Goal: Information Seeking & Learning: Check status

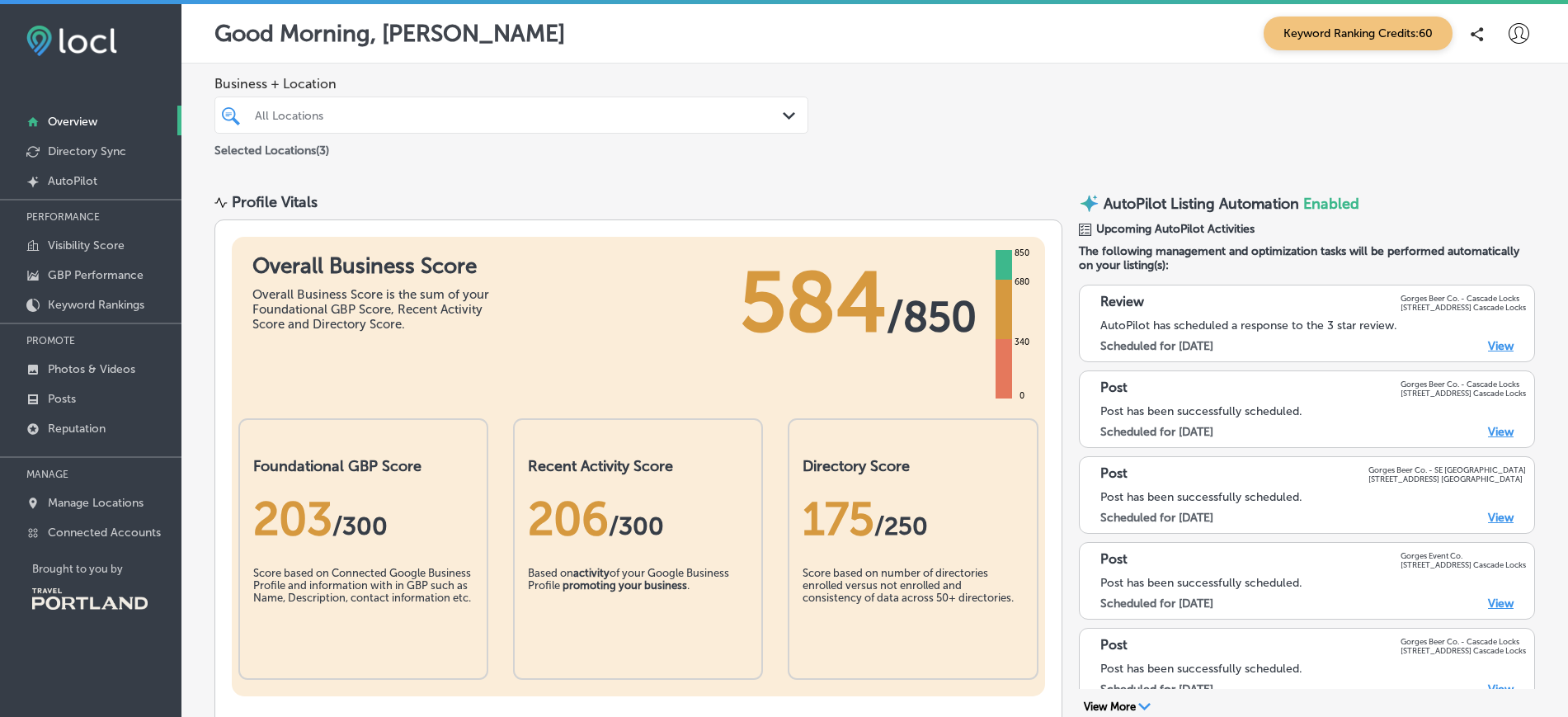
click at [783, 114] on polygon at bounding box center [788, 116] width 13 height 8
click at [77, 254] on link "Visibility Score" at bounding box center [91, 244] width 182 height 29
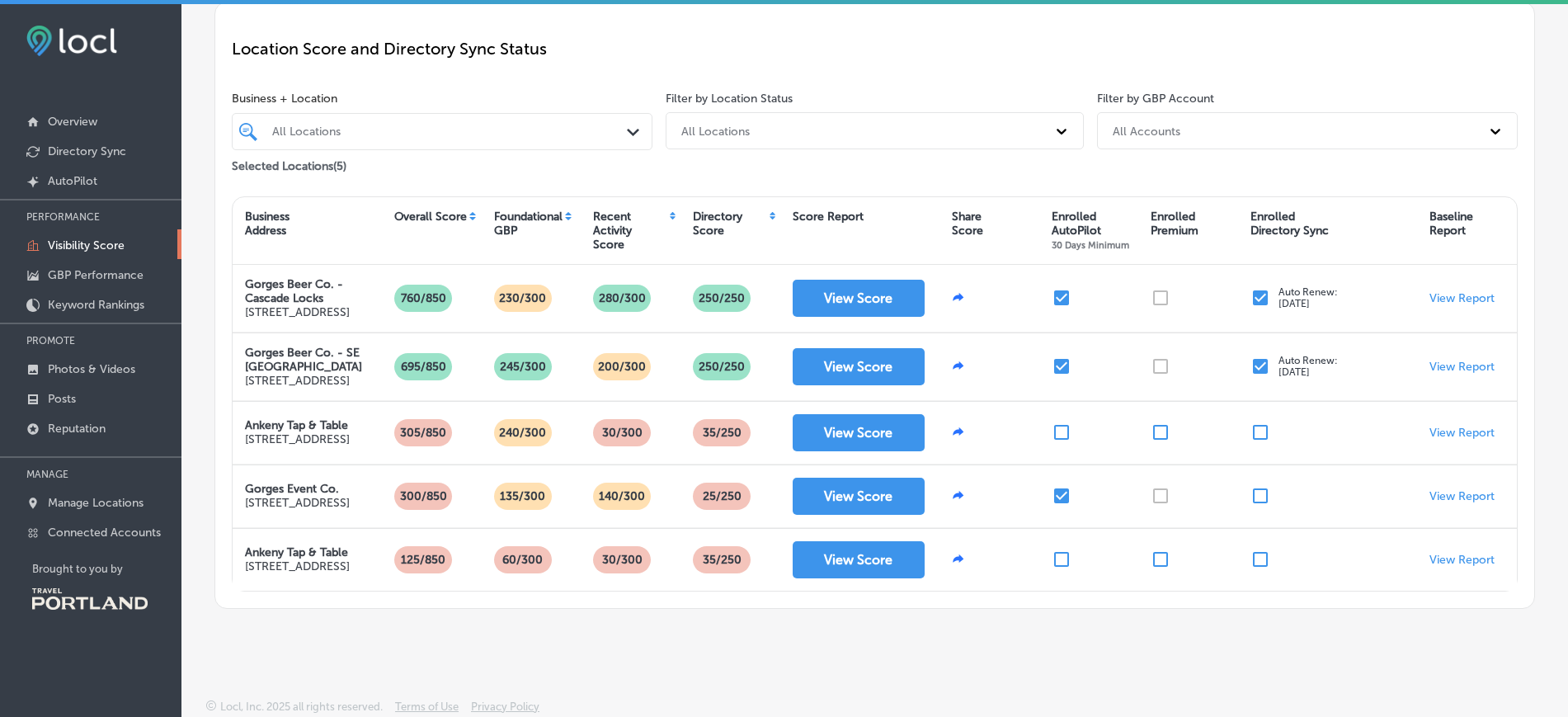
scroll to position [201, 0]
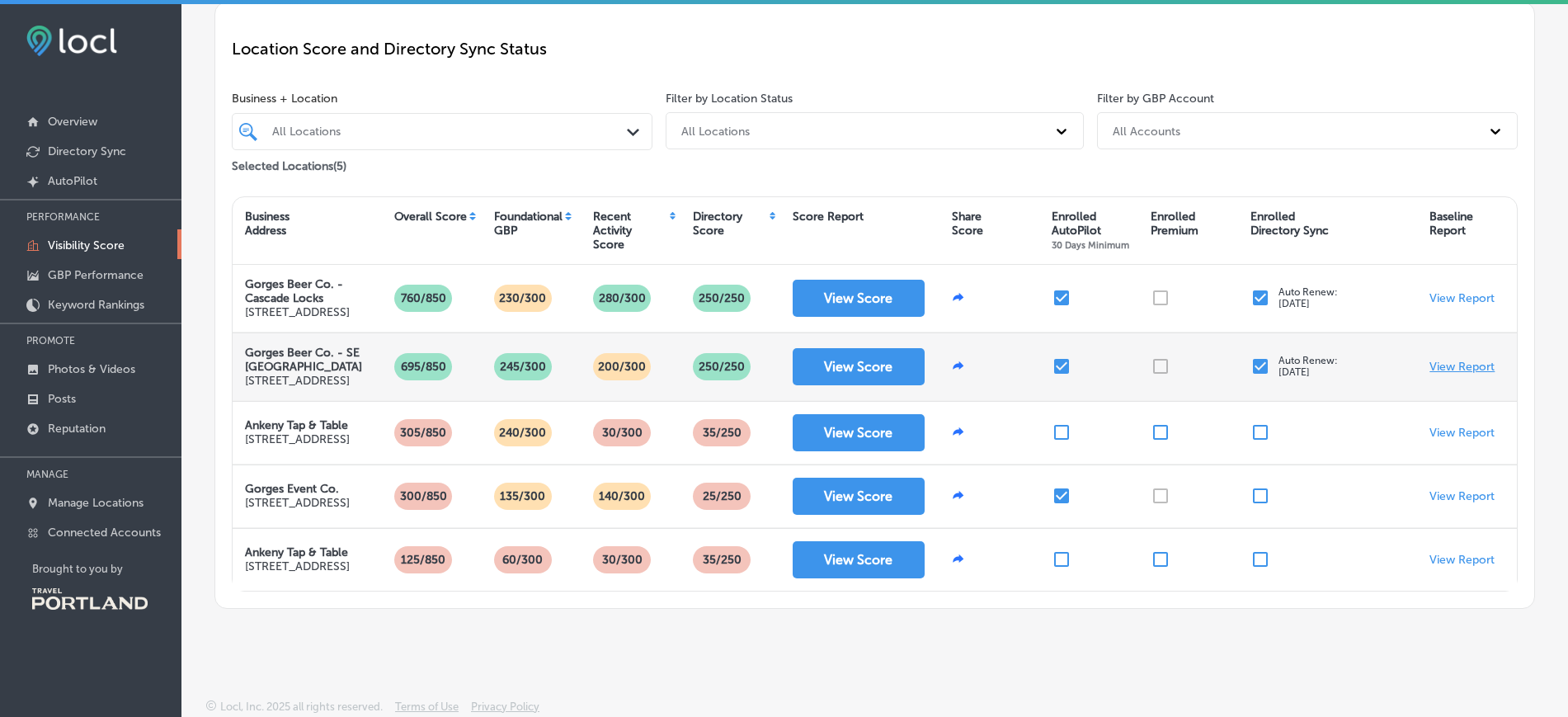
click at [1456, 359] on p "View Report" at bounding box center [1462, 366] width 65 height 14
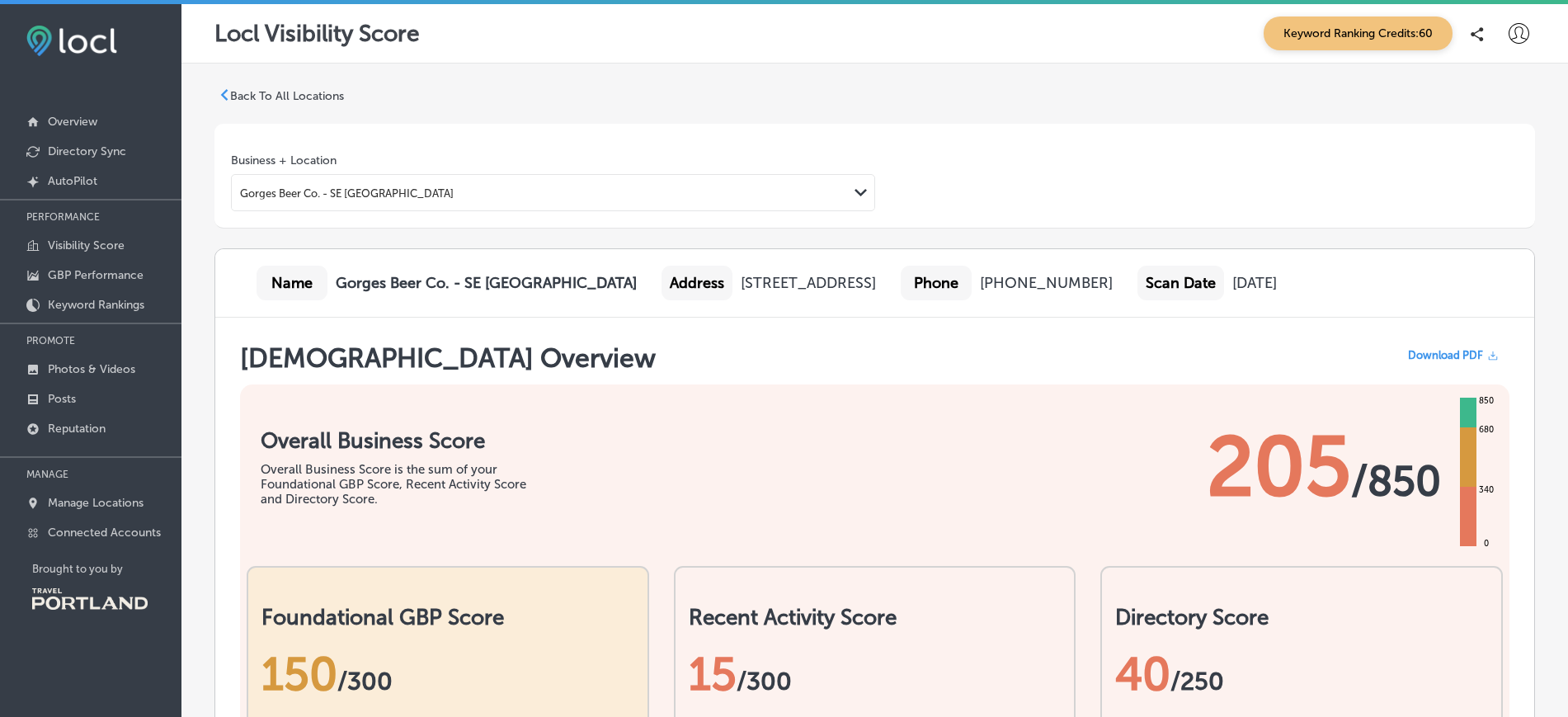
click at [317, 97] on p "Back To All Locations" at bounding box center [287, 96] width 114 height 14
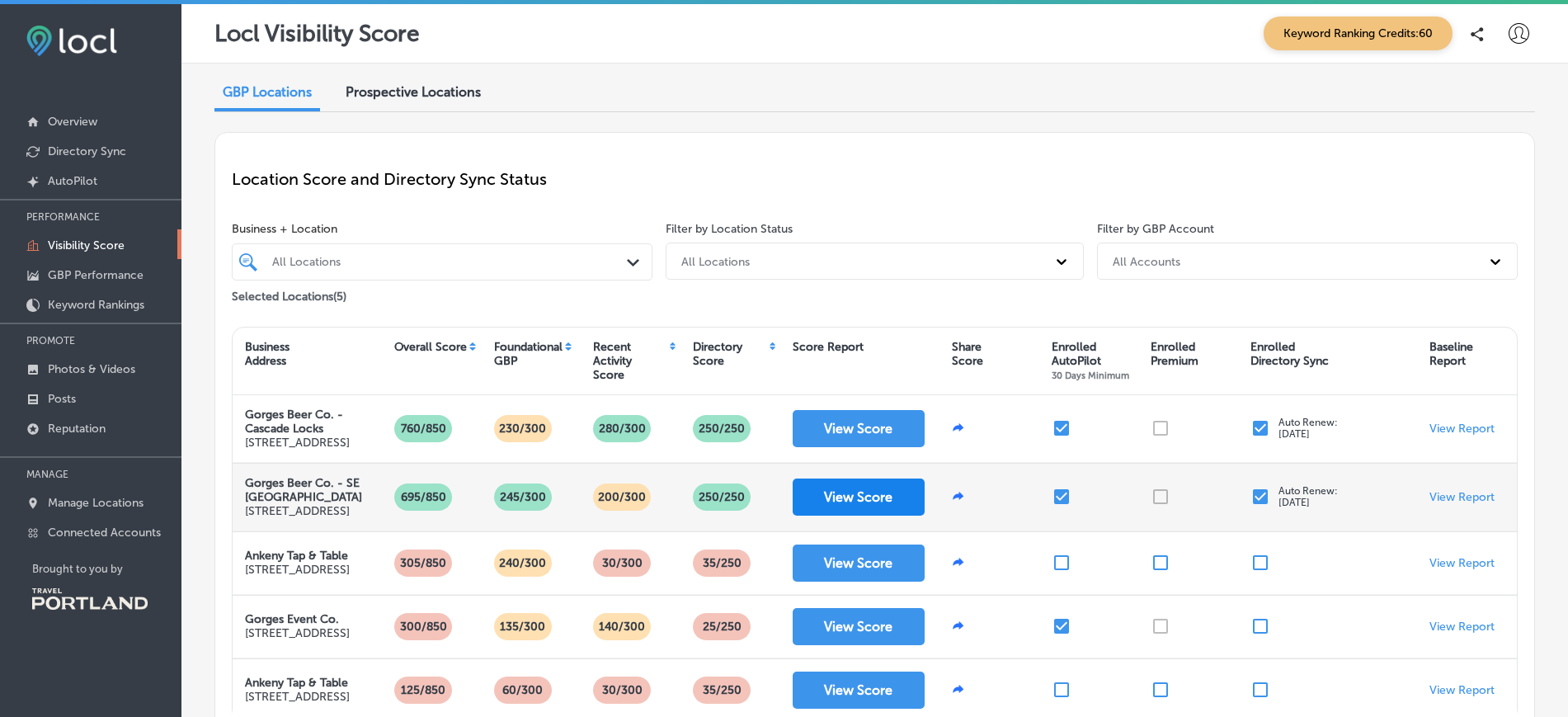
click at [870, 516] on button "View Score" at bounding box center [858, 497] width 132 height 37
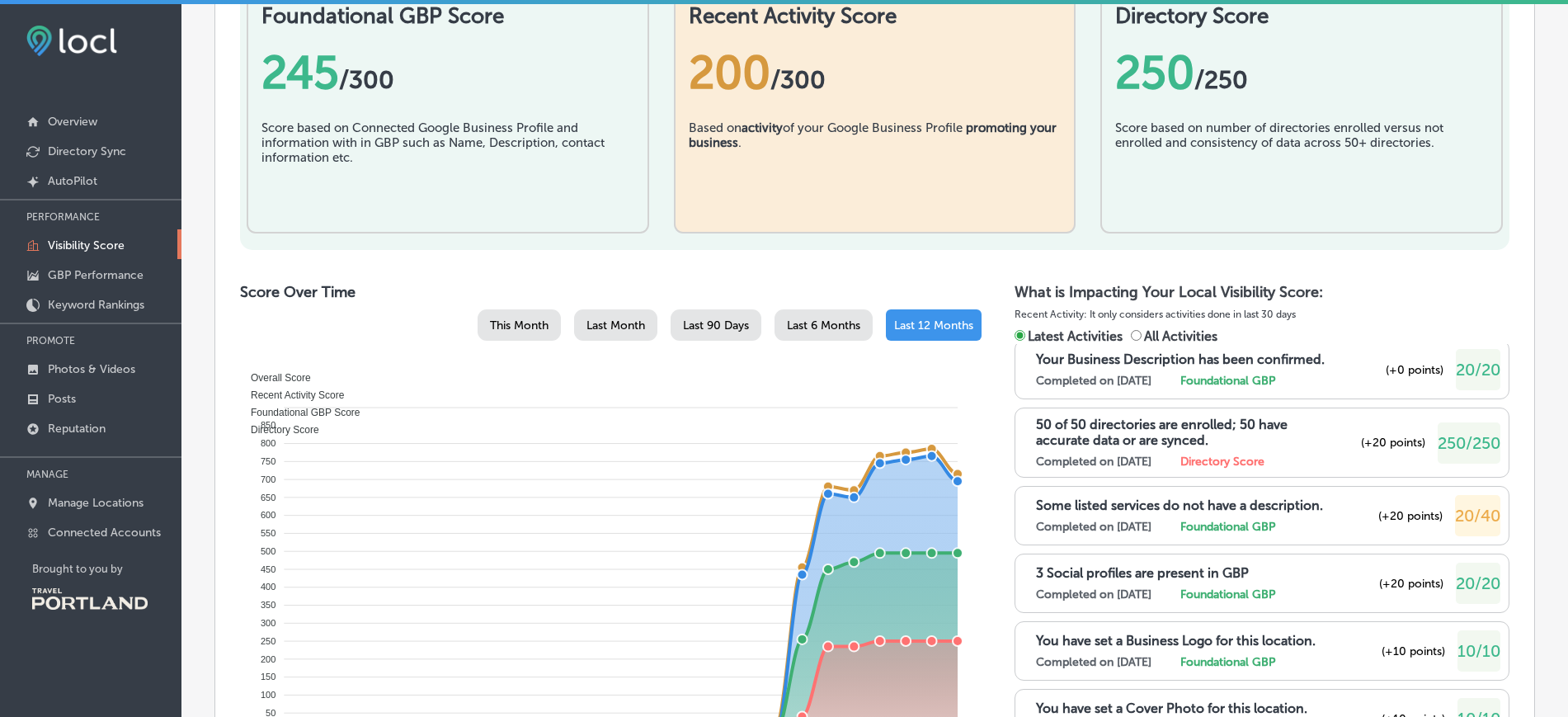
scroll to position [610, 0]
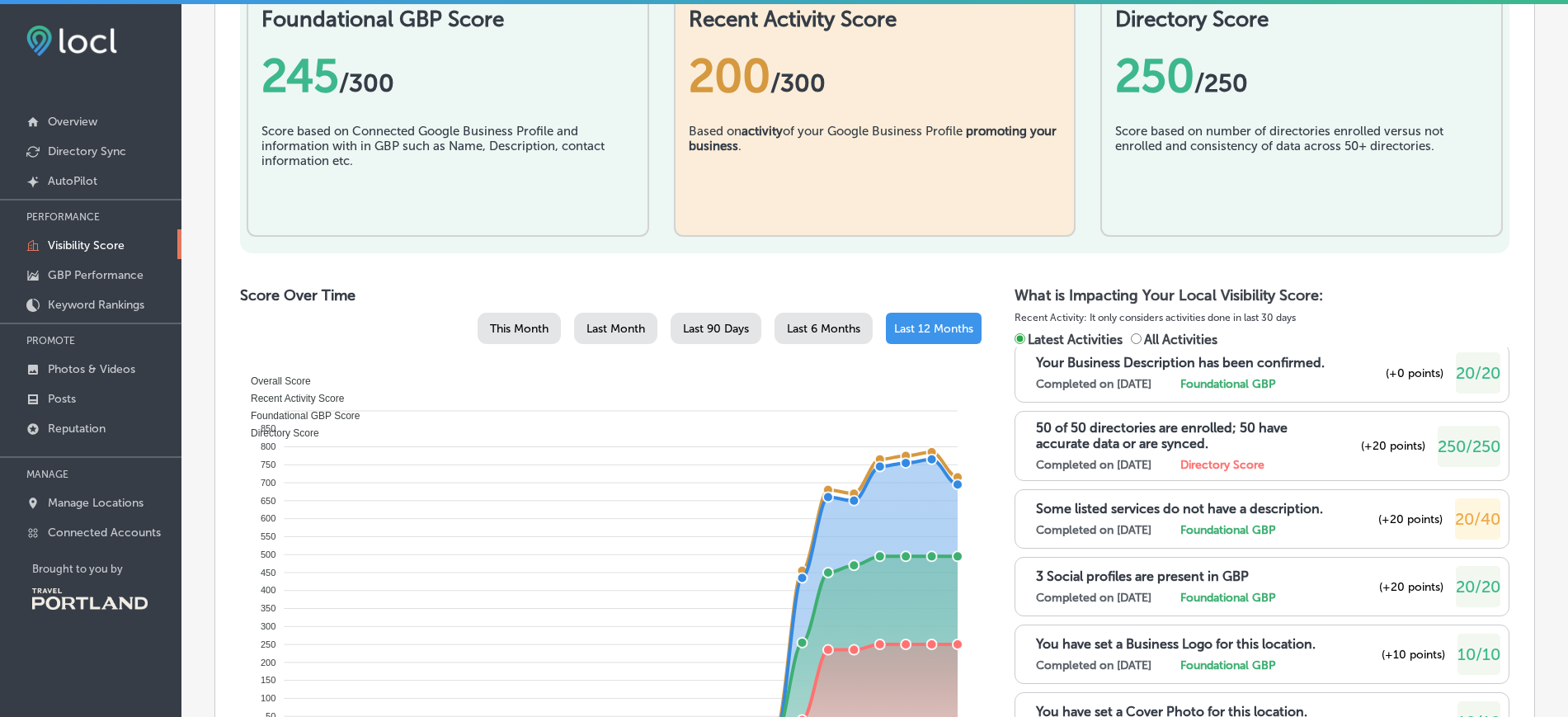
click at [125, 252] on p "Visibility Score" at bounding box center [86, 245] width 77 height 14
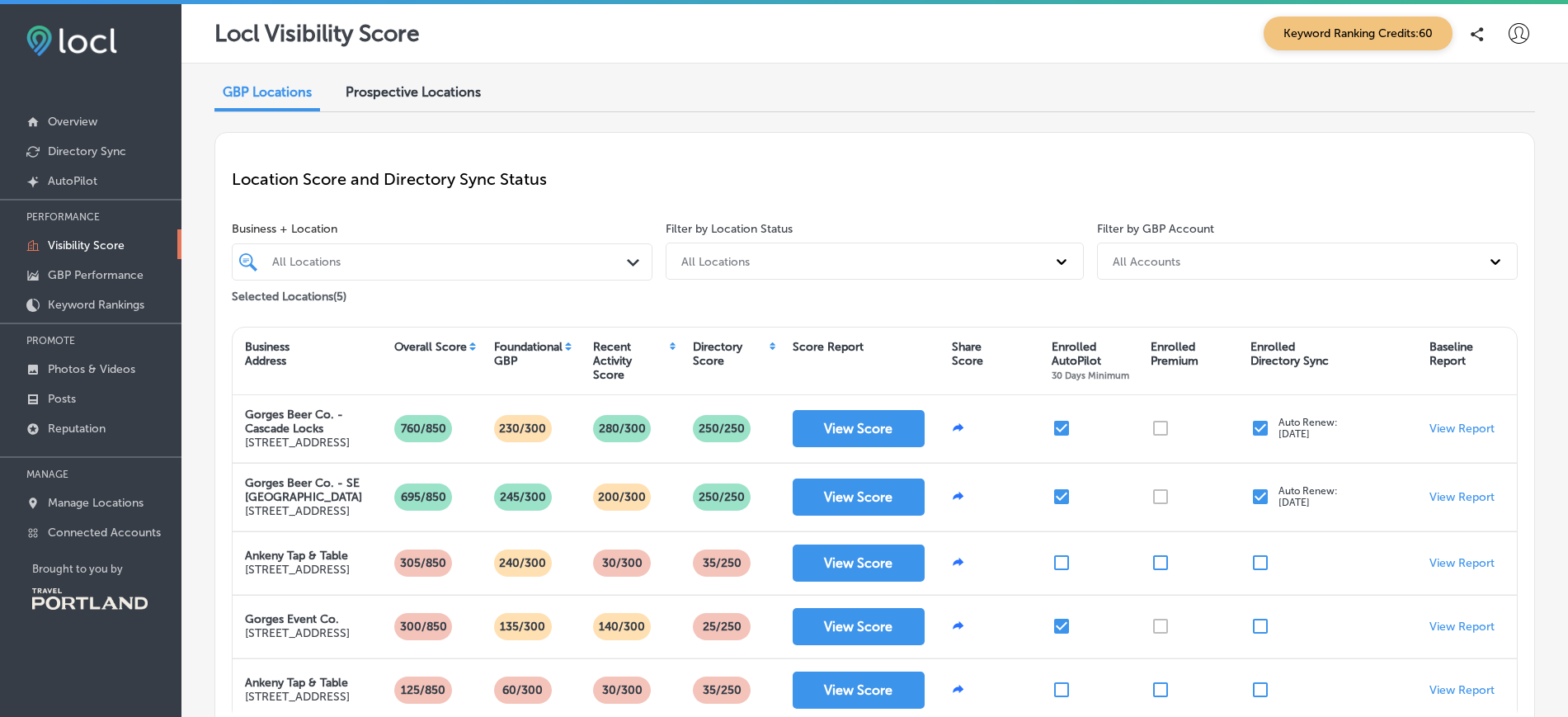
scroll to position [132, 0]
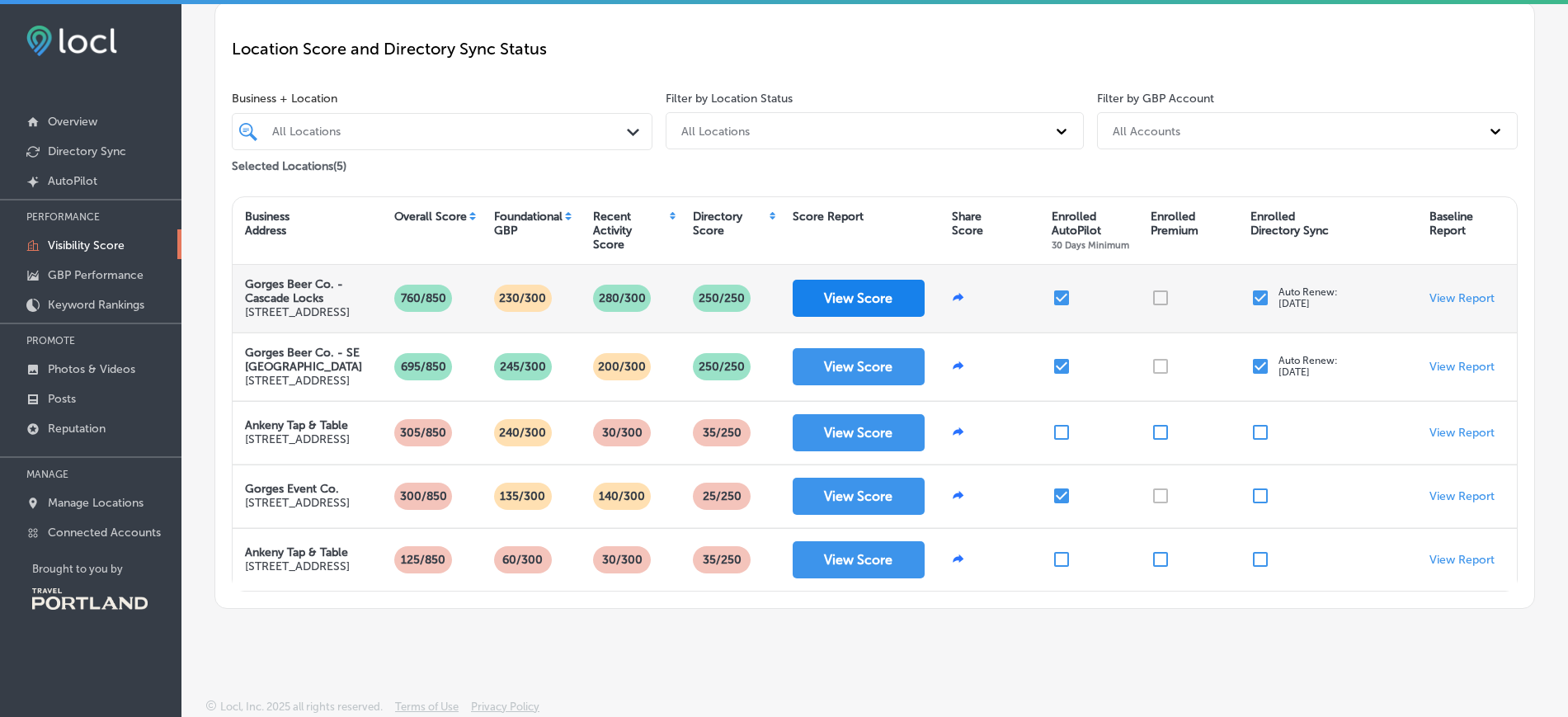
click at [902, 306] on button "View Score" at bounding box center [858, 298] width 132 height 37
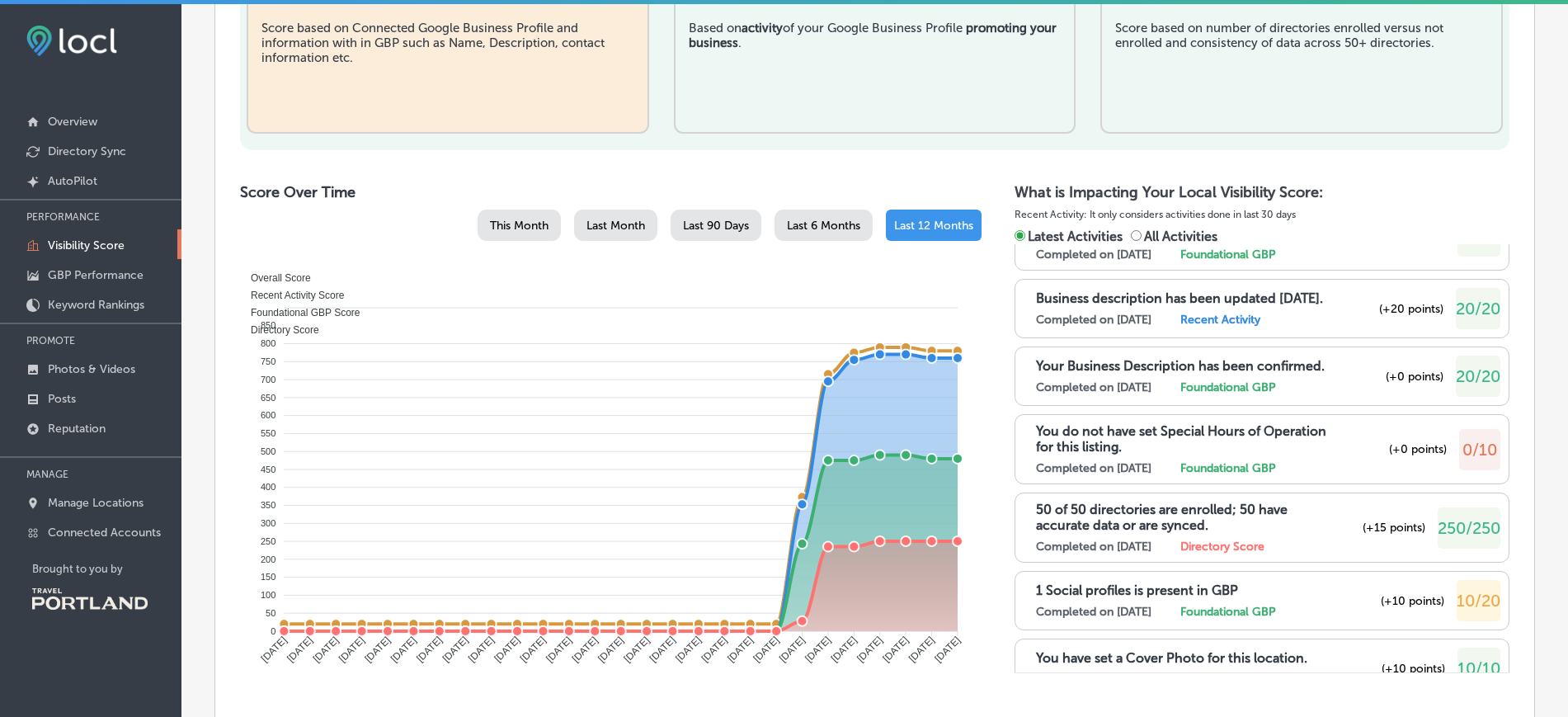
scroll to position [389, 0]
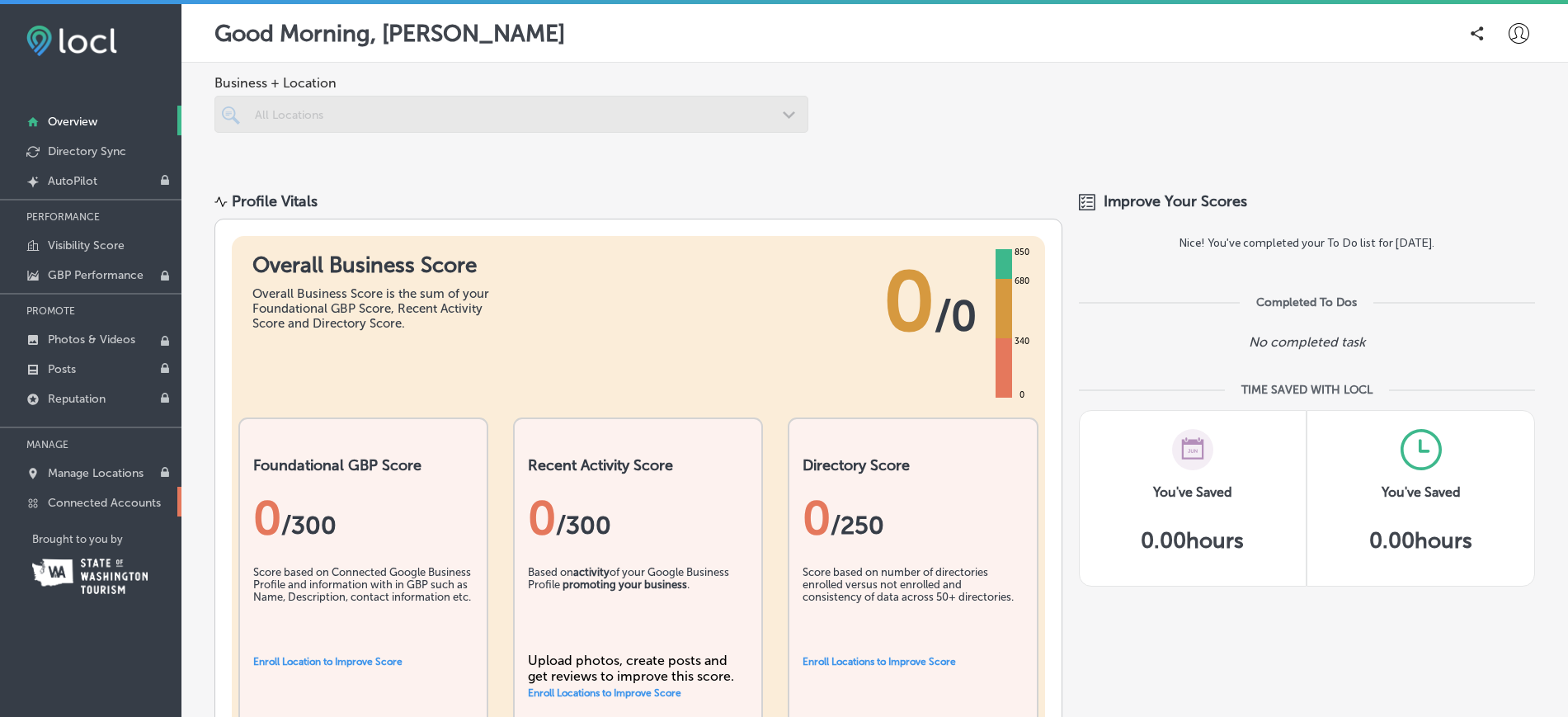
click at [115, 508] on p "Connected Accounts" at bounding box center [105, 502] width 113 height 14
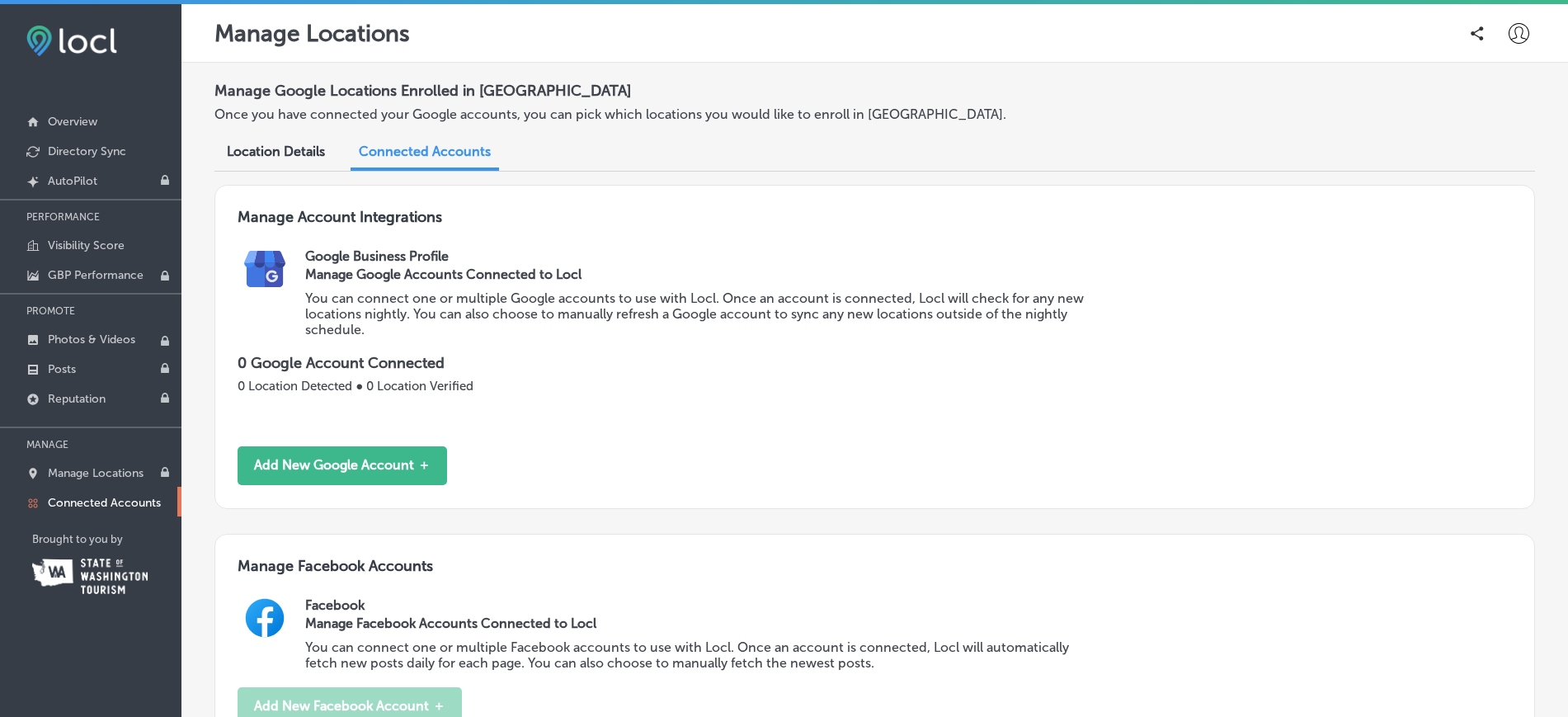
scroll to position [140, 0]
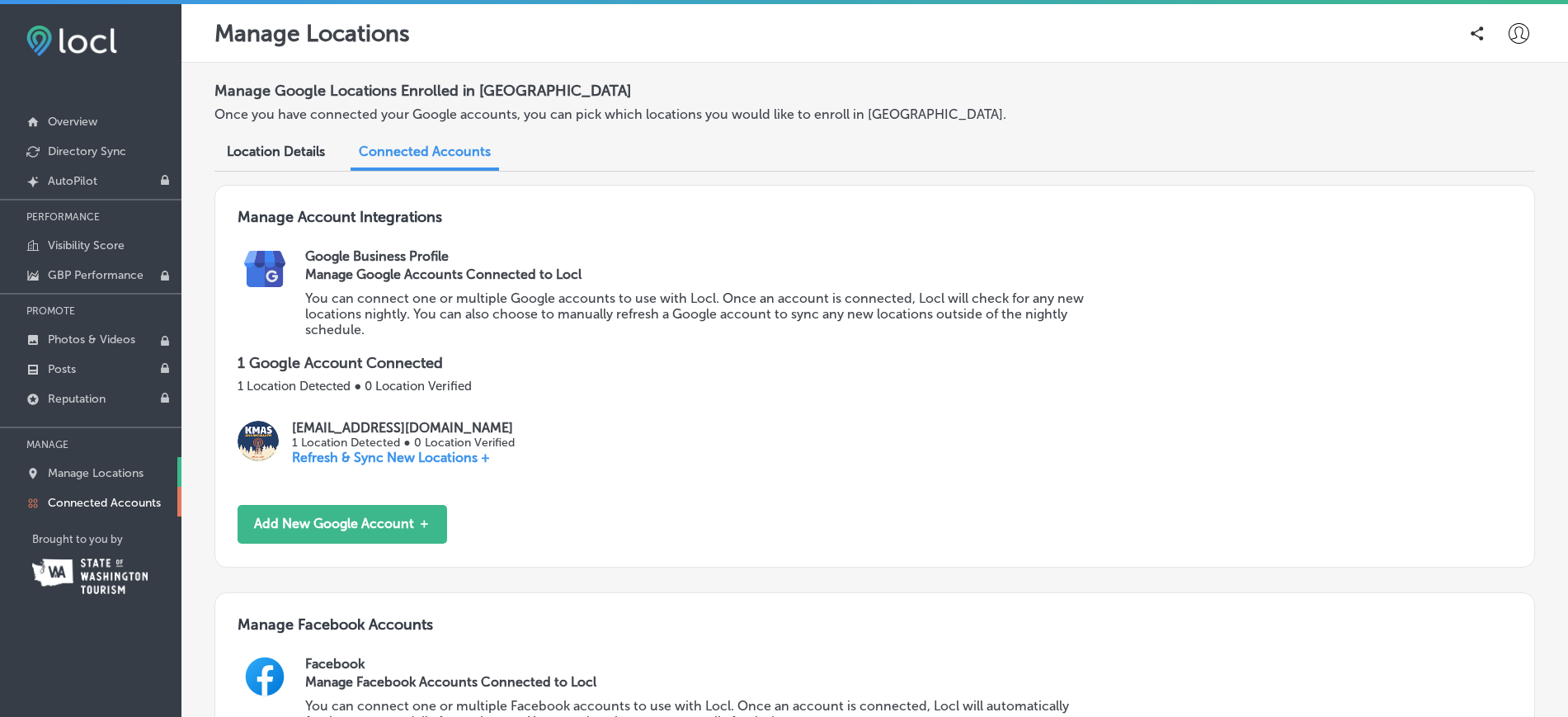
click at [94, 482] on link "Manage Locations" at bounding box center [91, 472] width 182 height 29
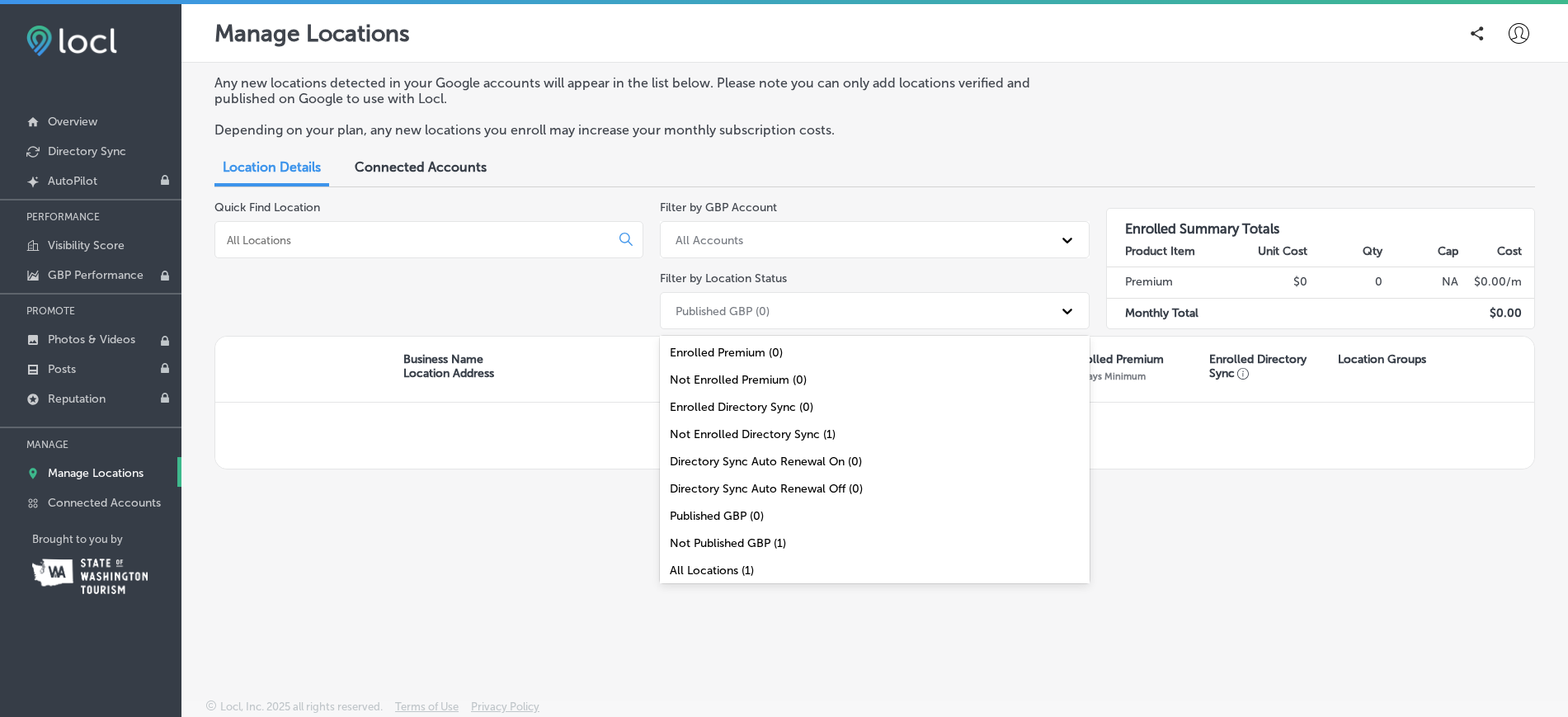
click at [716, 313] on div "Published GBP (0)" at bounding box center [723, 311] width 94 height 14
click at [789, 567] on div "All Locations (1)" at bounding box center [874, 567] width 429 height 27
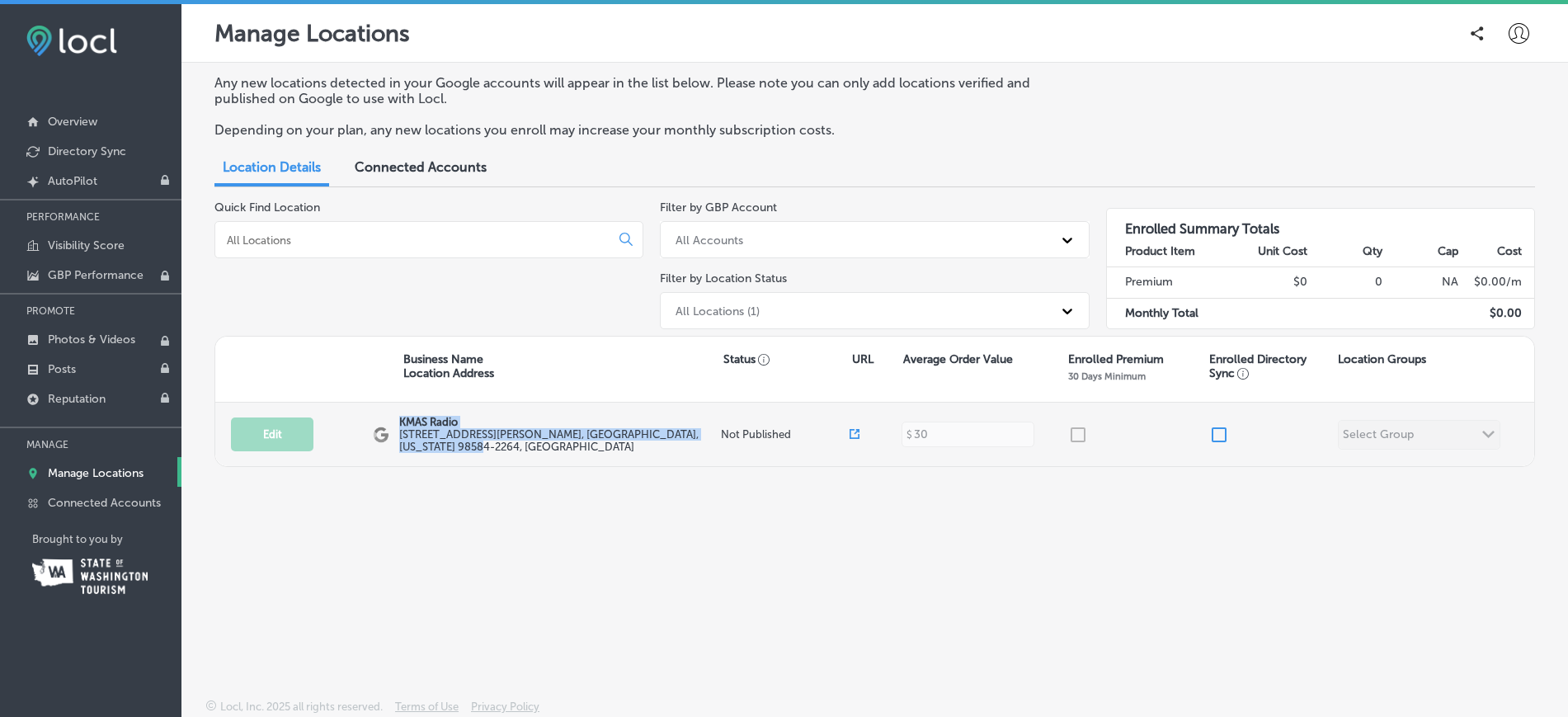
drag, startPoint x: 402, startPoint y: 425, endPoint x: 700, endPoint y: 433, distance: 298.1
click at [700, 433] on div "KMAS Radio 210 West Cota Street , Shelton, Washington 98584-2264, US" at bounding box center [560, 435] width 321 height 37
copy div "KMAS Radio 210 West Cota Street , Shelton, Washington 98584-2264, US"
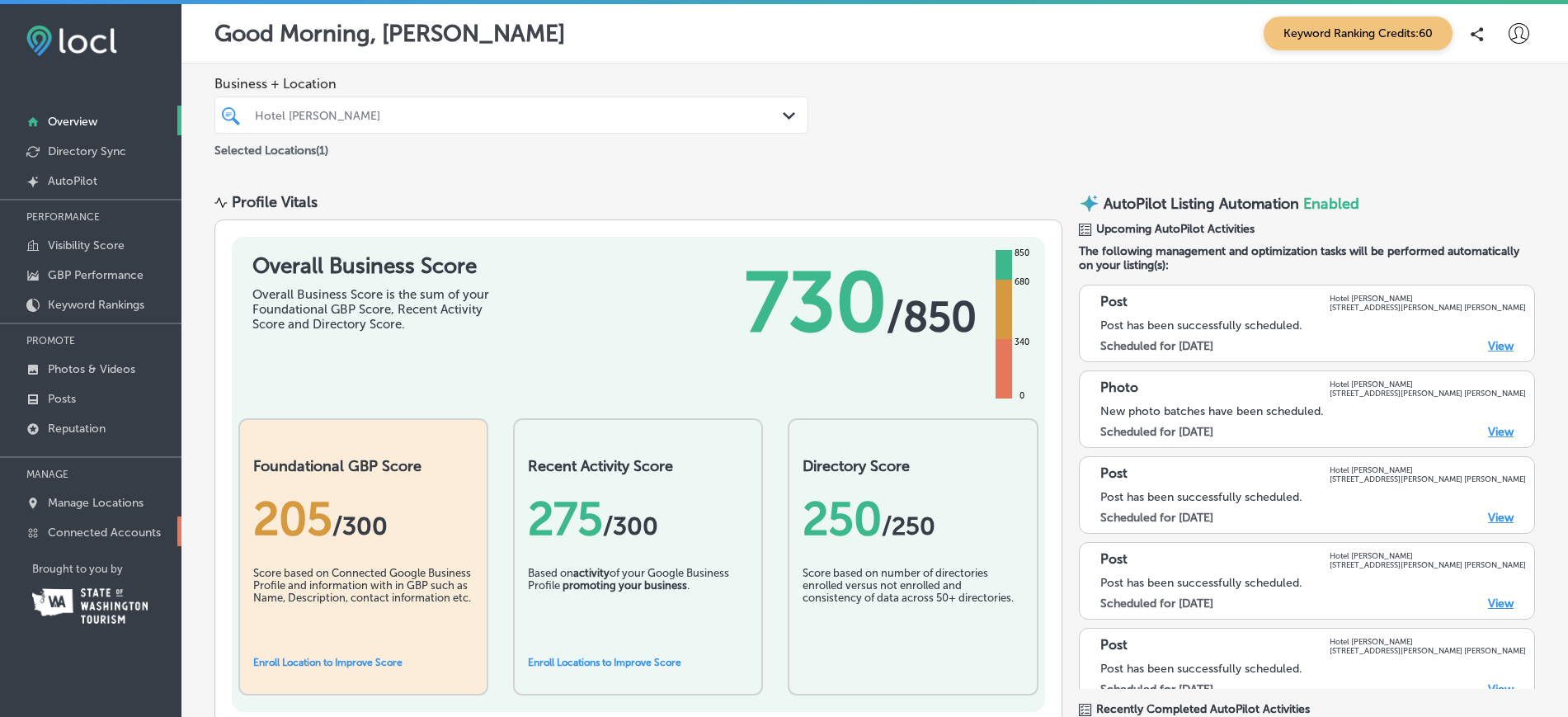
click at [129, 531] on p "Connected Accounts" at bounding box center [105, 532] width 113 height 14
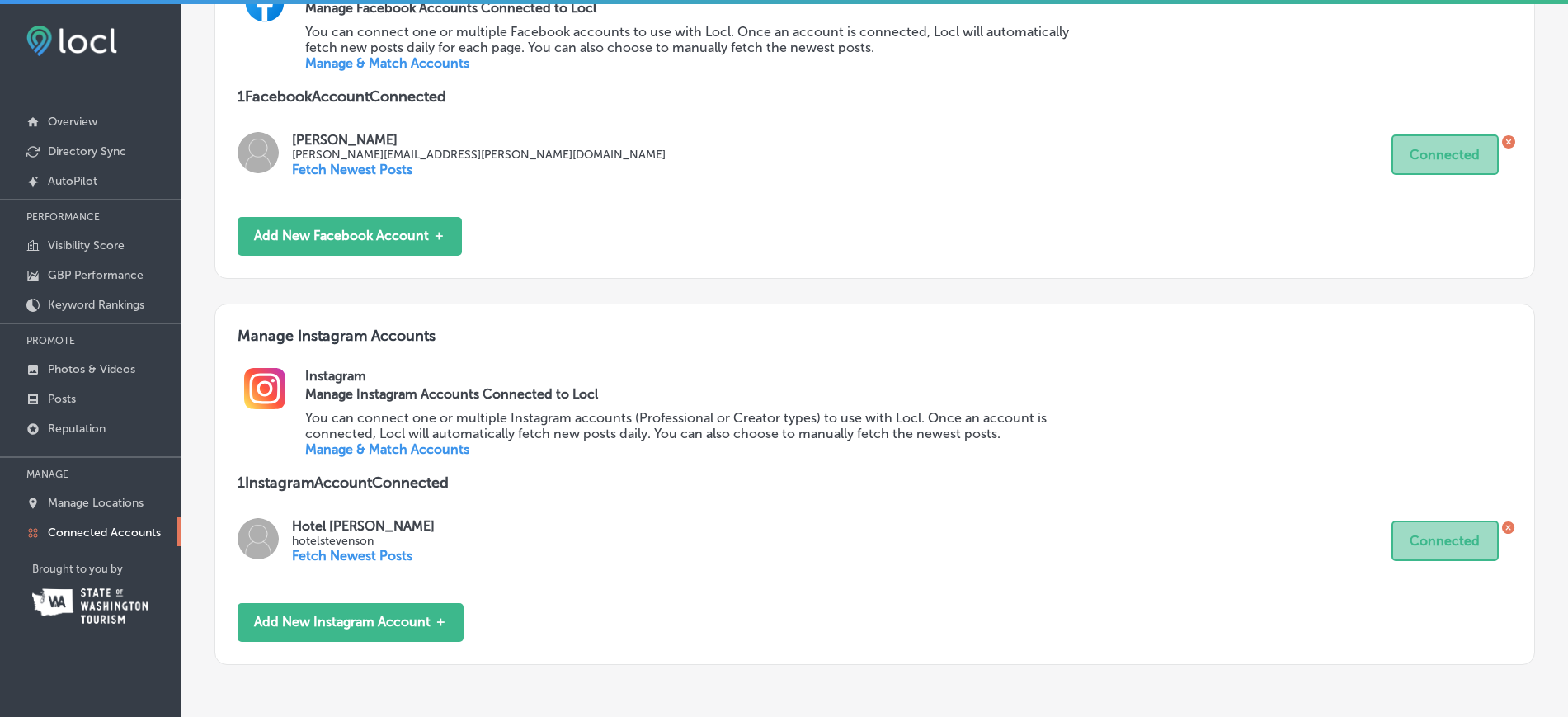
scroll to position [746, 0]
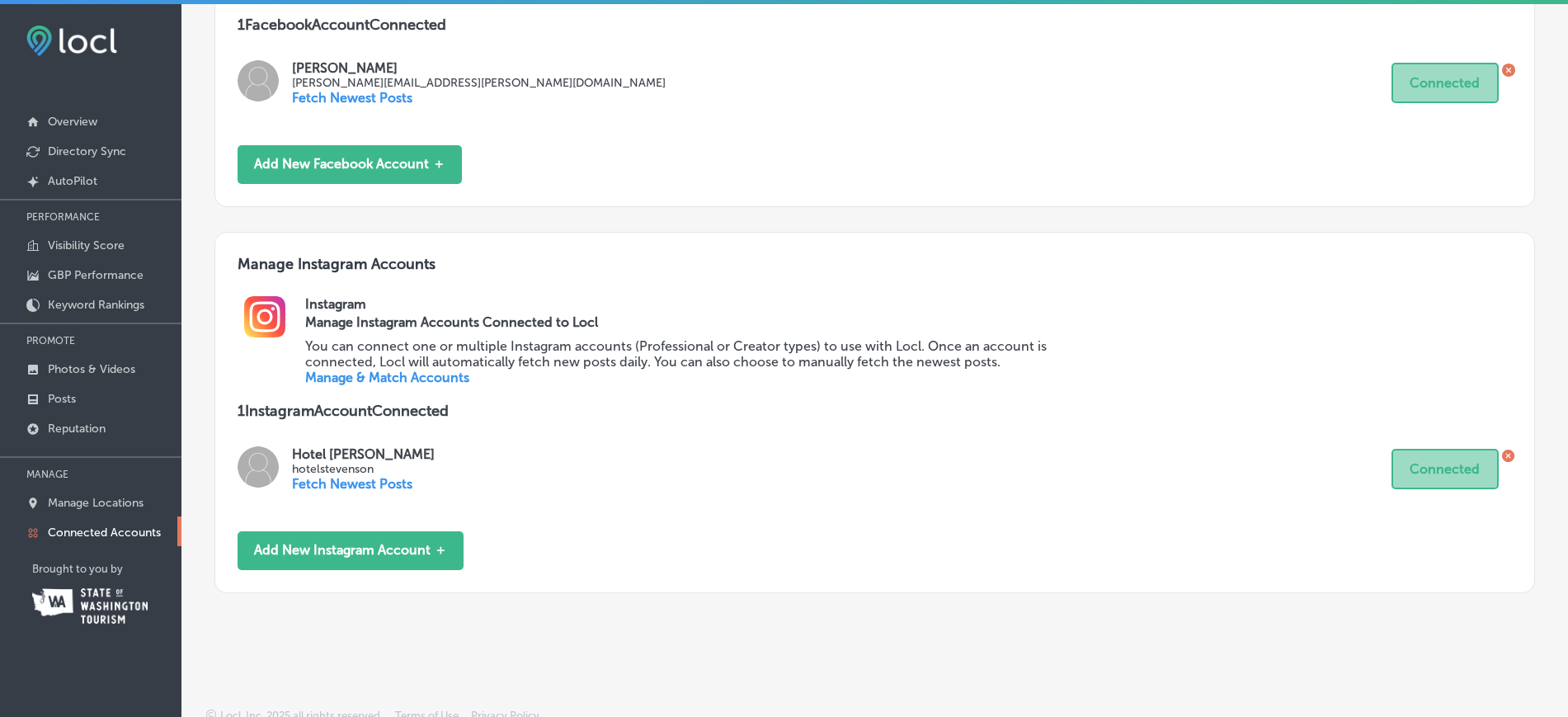
click at [432, 378] on link "Manage & Match Accounts" at bounding box center [387, 377] width 164 height 16
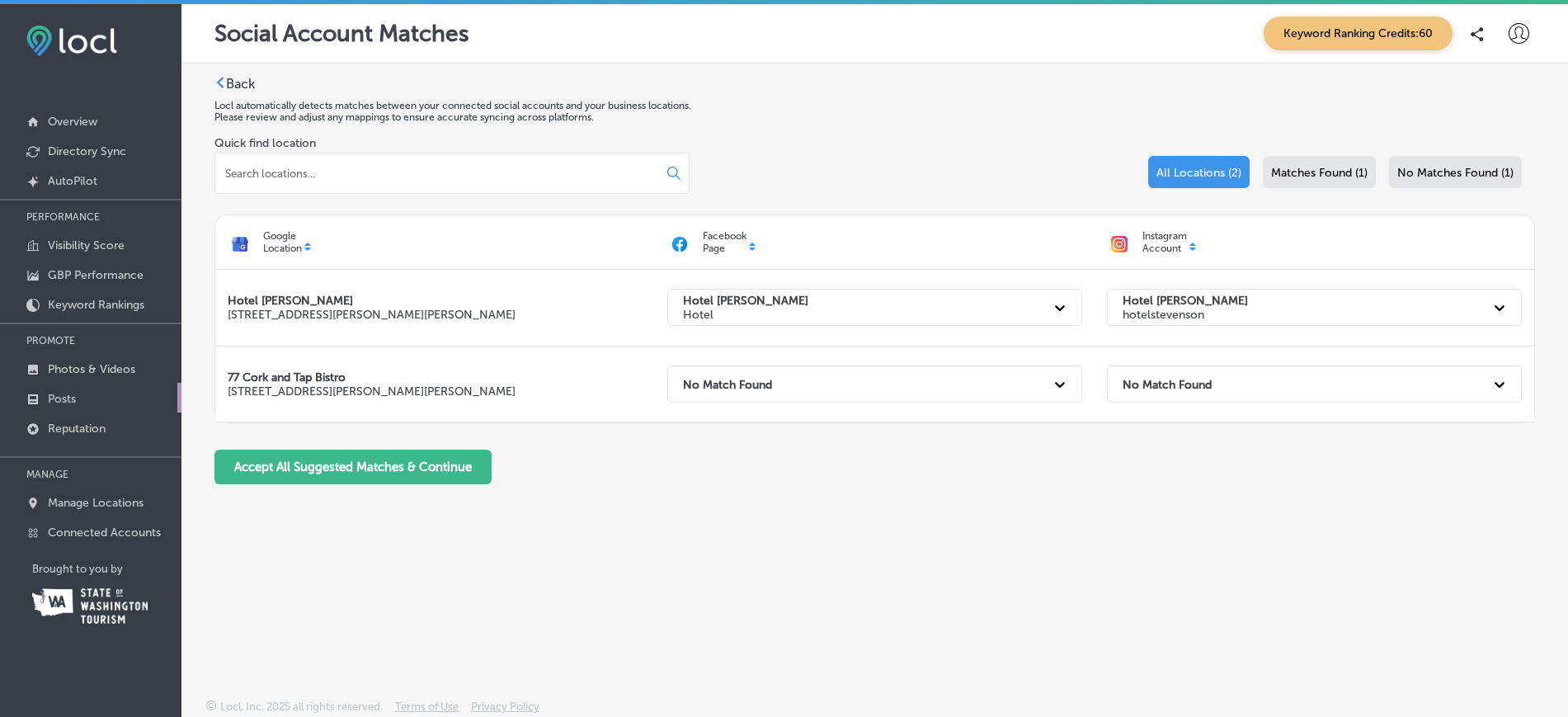
click at [106, 395] on link "Posts" at bounding box center [91, 398] width 182 height 29
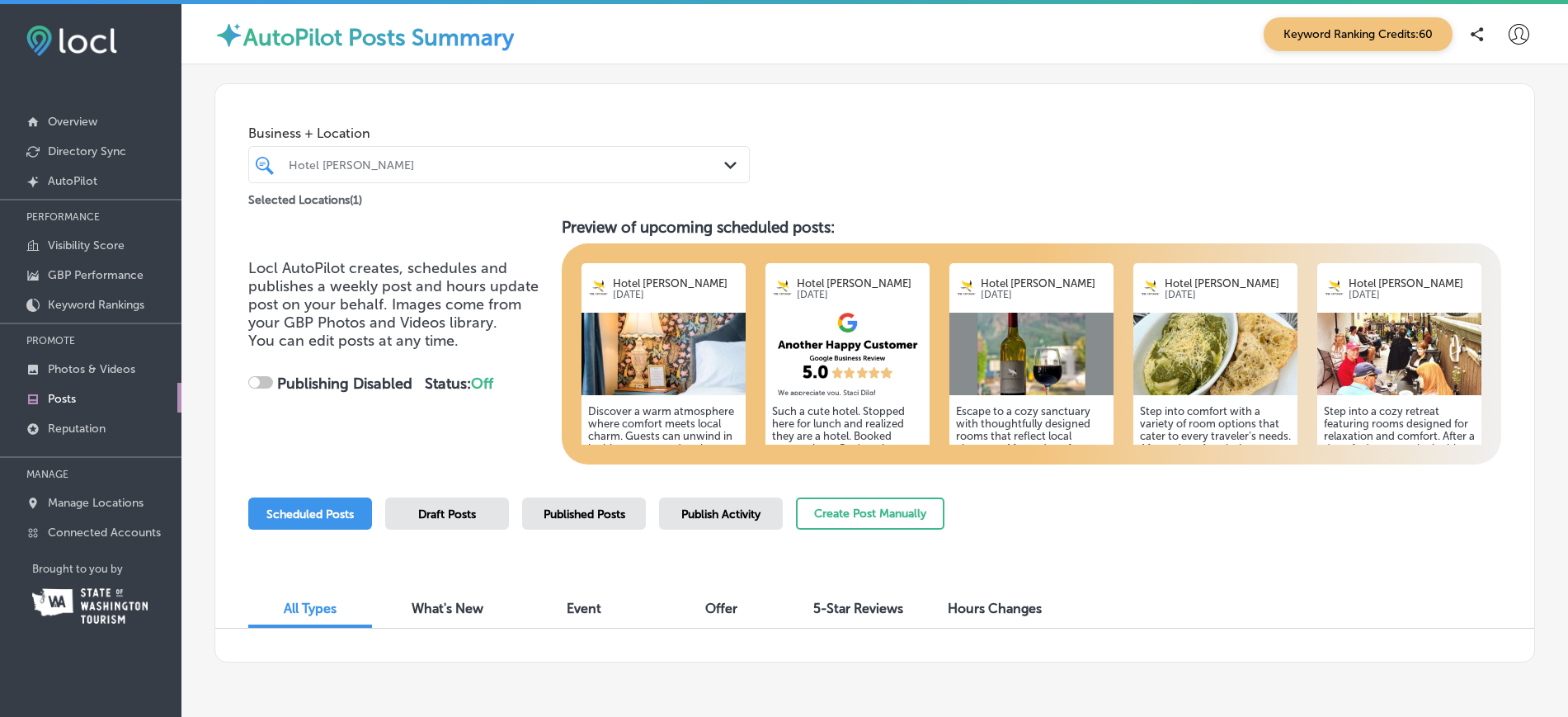
click at [460, 511] on span "Draft Posts" at bounding box center [446, 514] width 58 height 14
checkbox input "true"
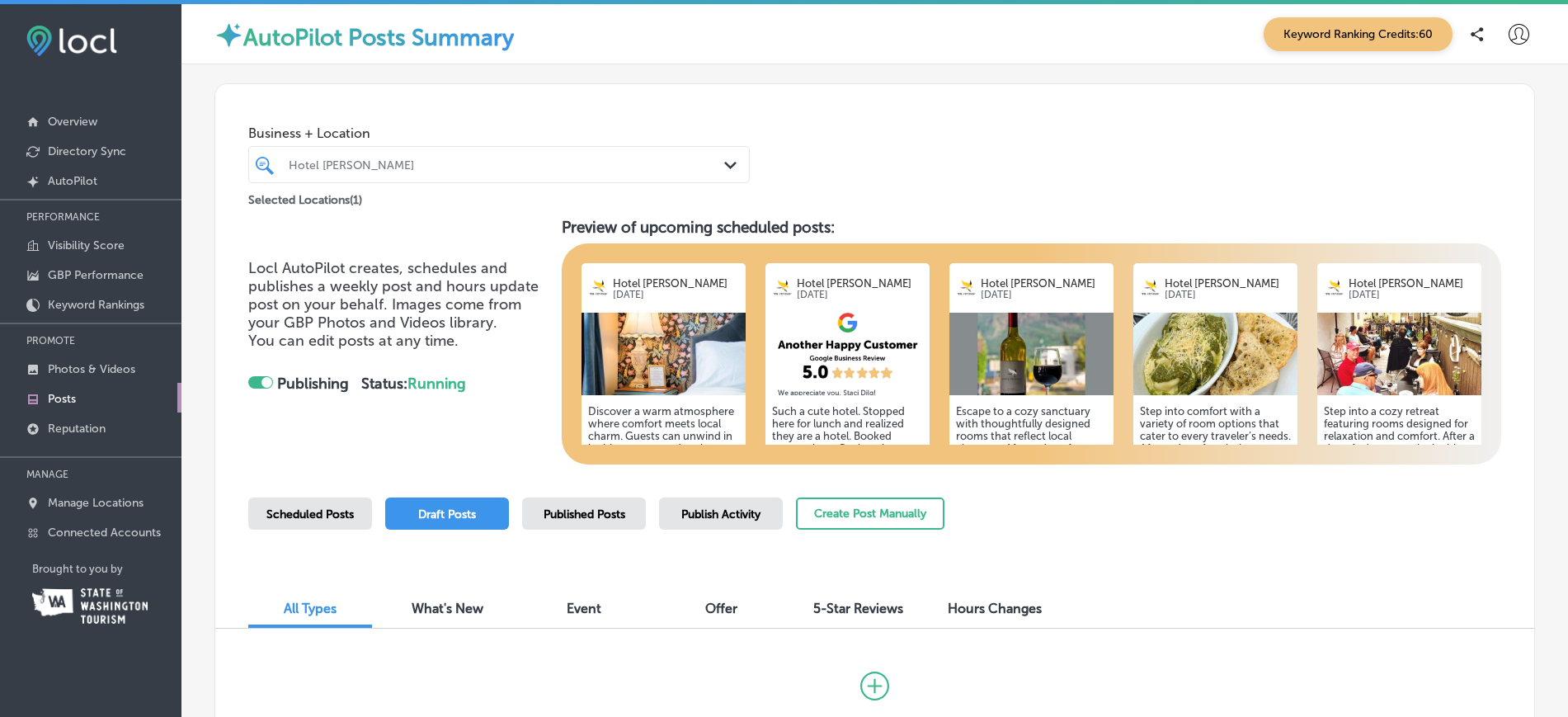
scroll to position [154, 0]
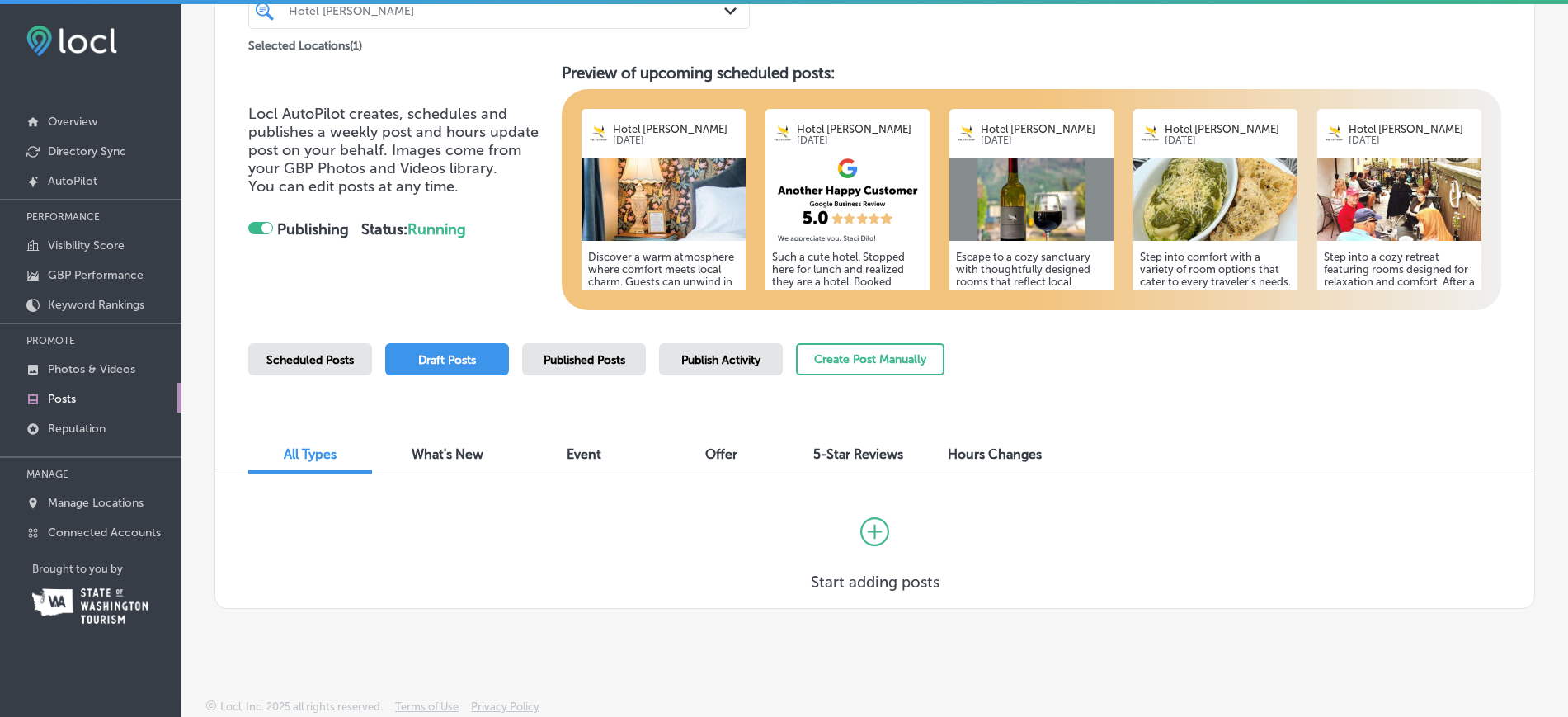
click at [586, 358] on span "Published Posts" at bounding box center [584, 359] width 82 height 14
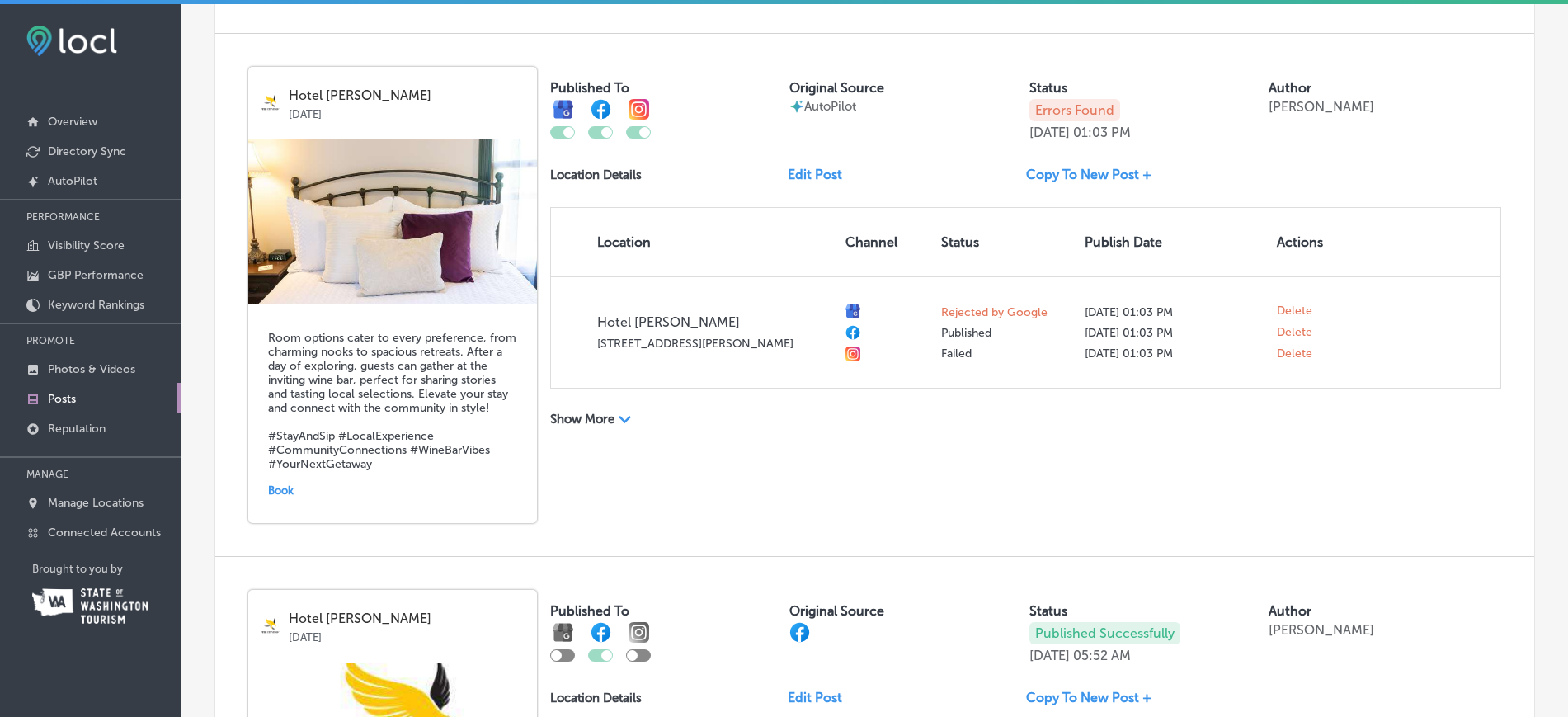
scroll to position [1078, 0]
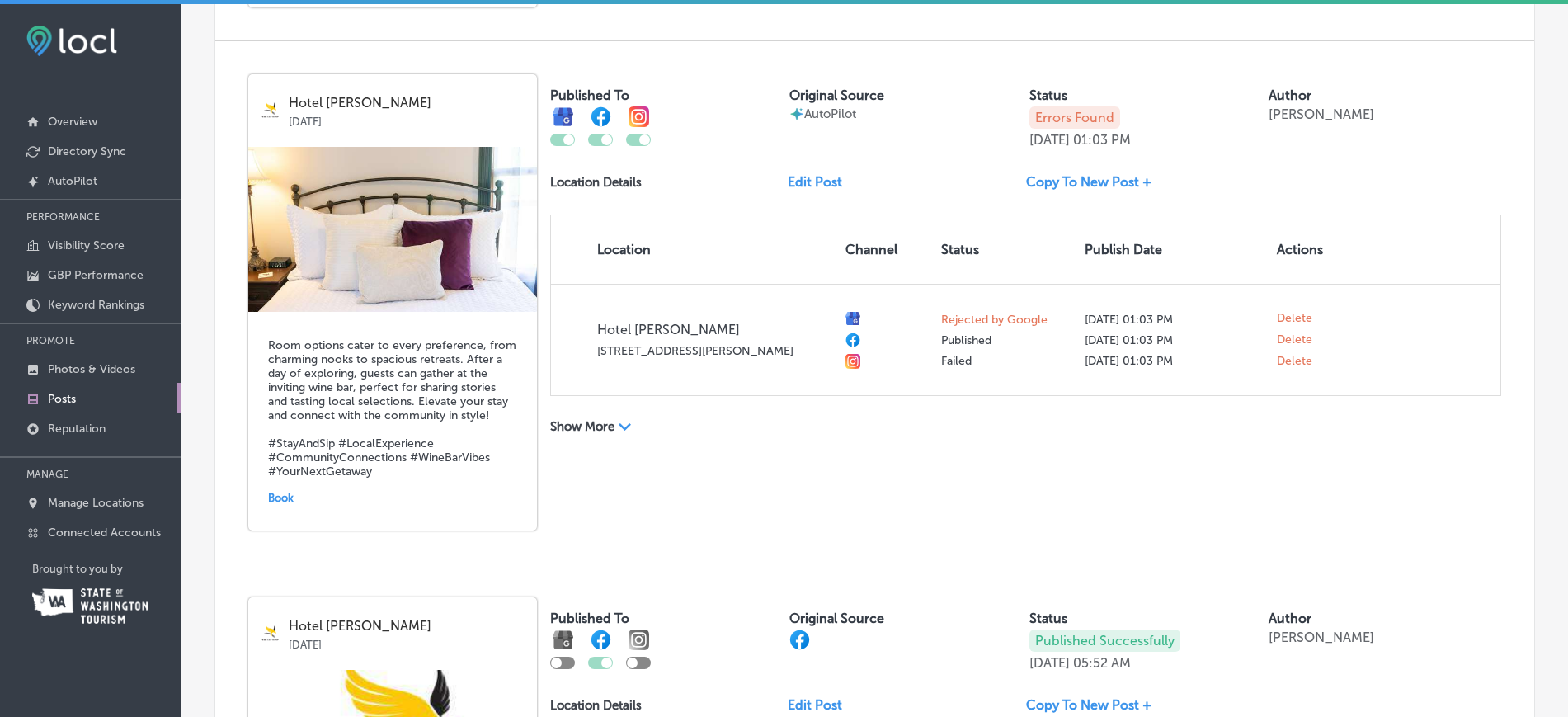
click at [624, 427] on polygon at bounding box center [624, 427] width 13 height 8
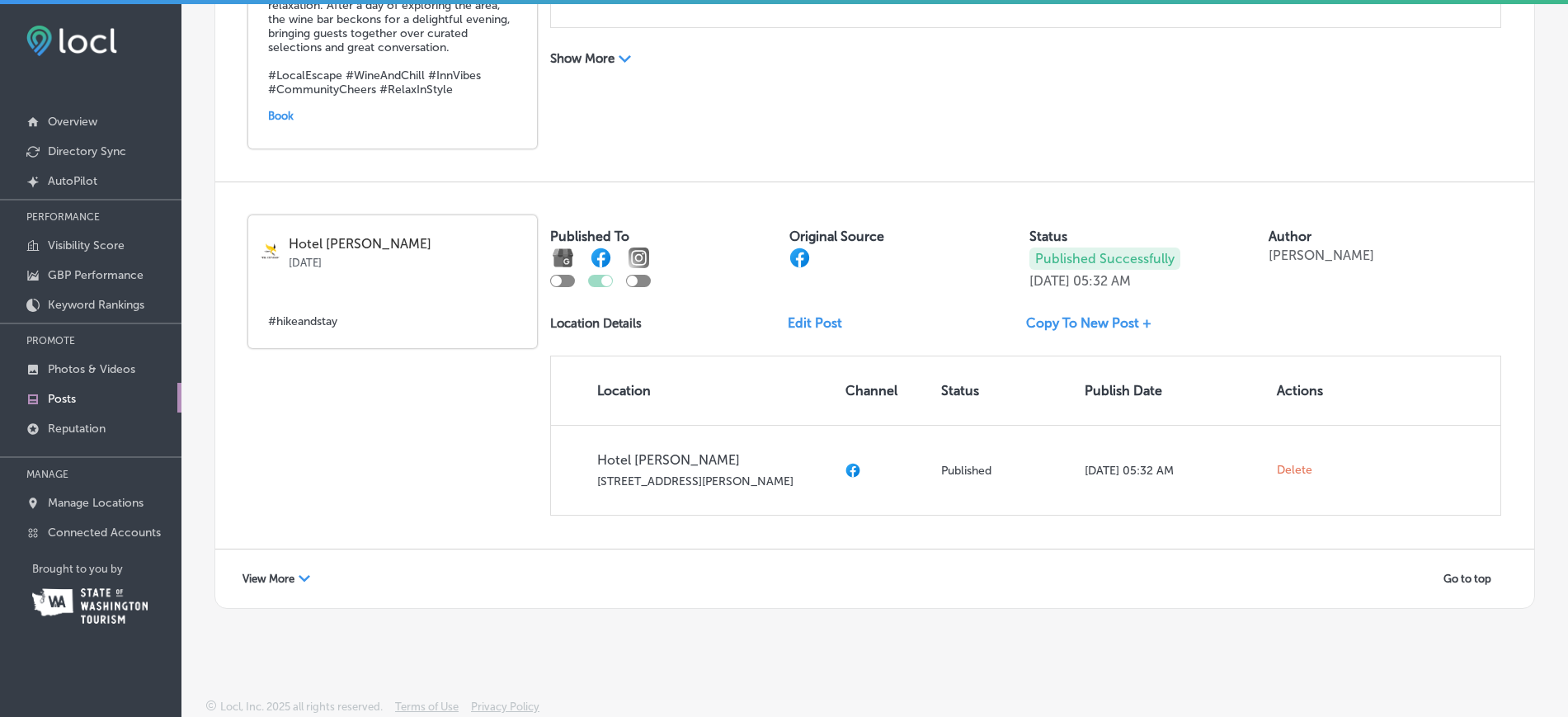
scroll to position [4, 0]
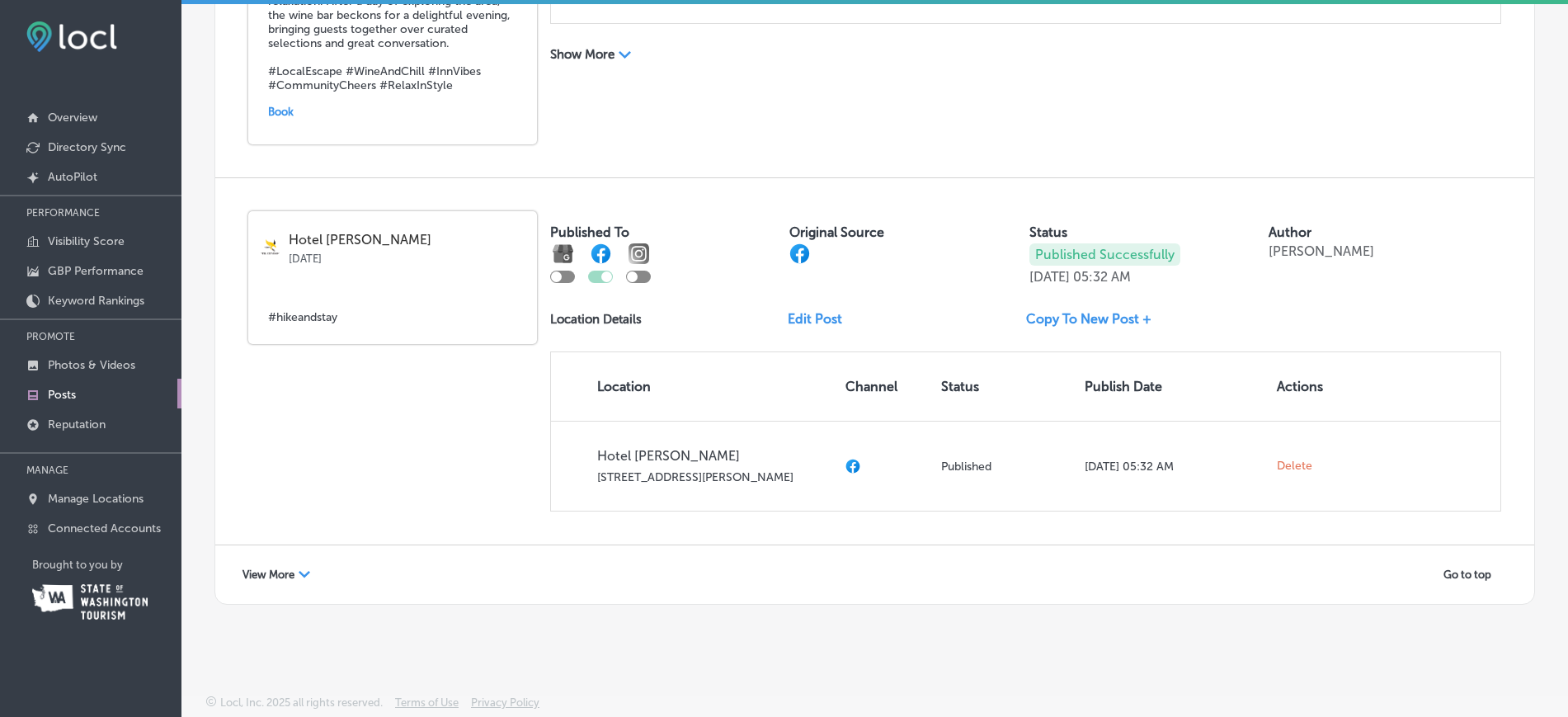
click at [303, 570] on icon "Path Created with Sketch." at bounding box center [305, 573] width 12 height 7
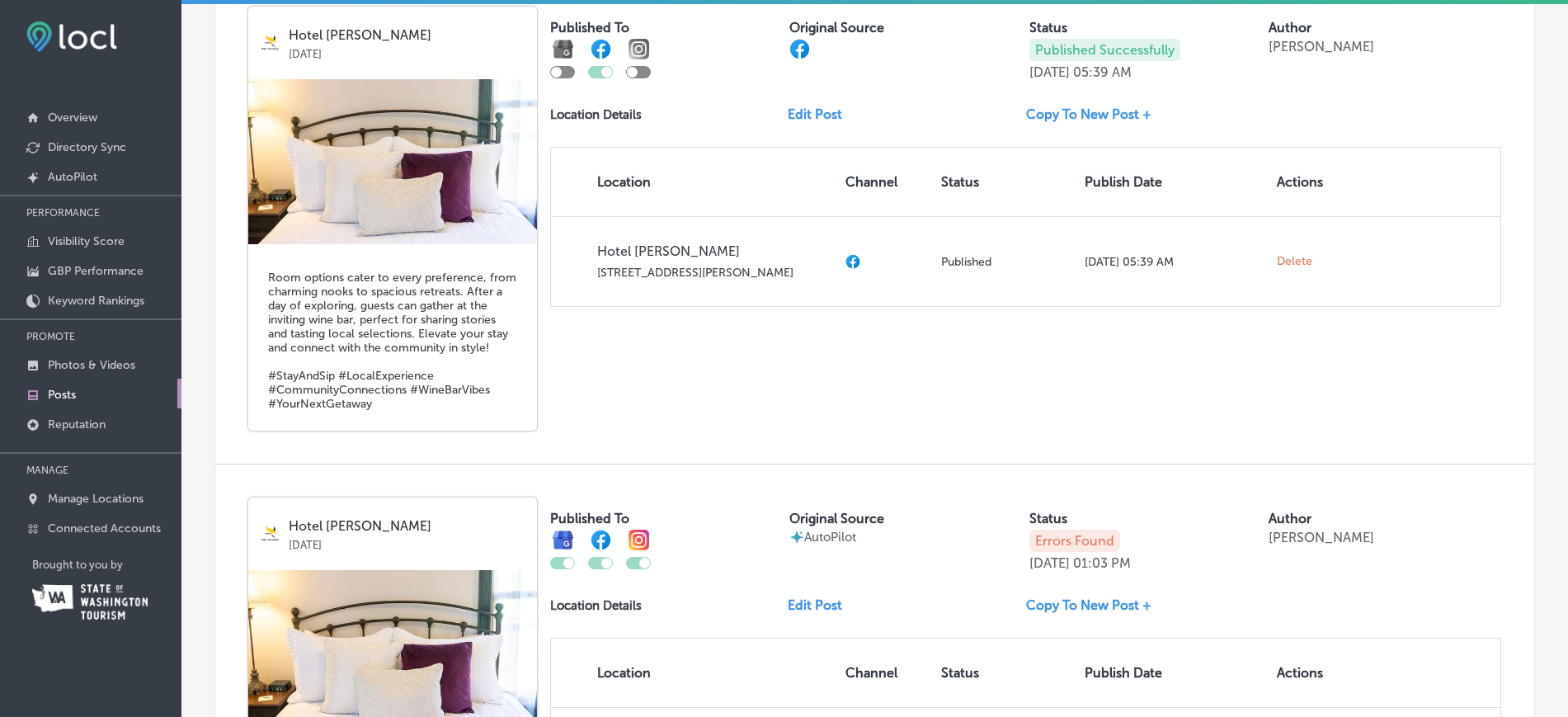
scroll to position [0, 0]
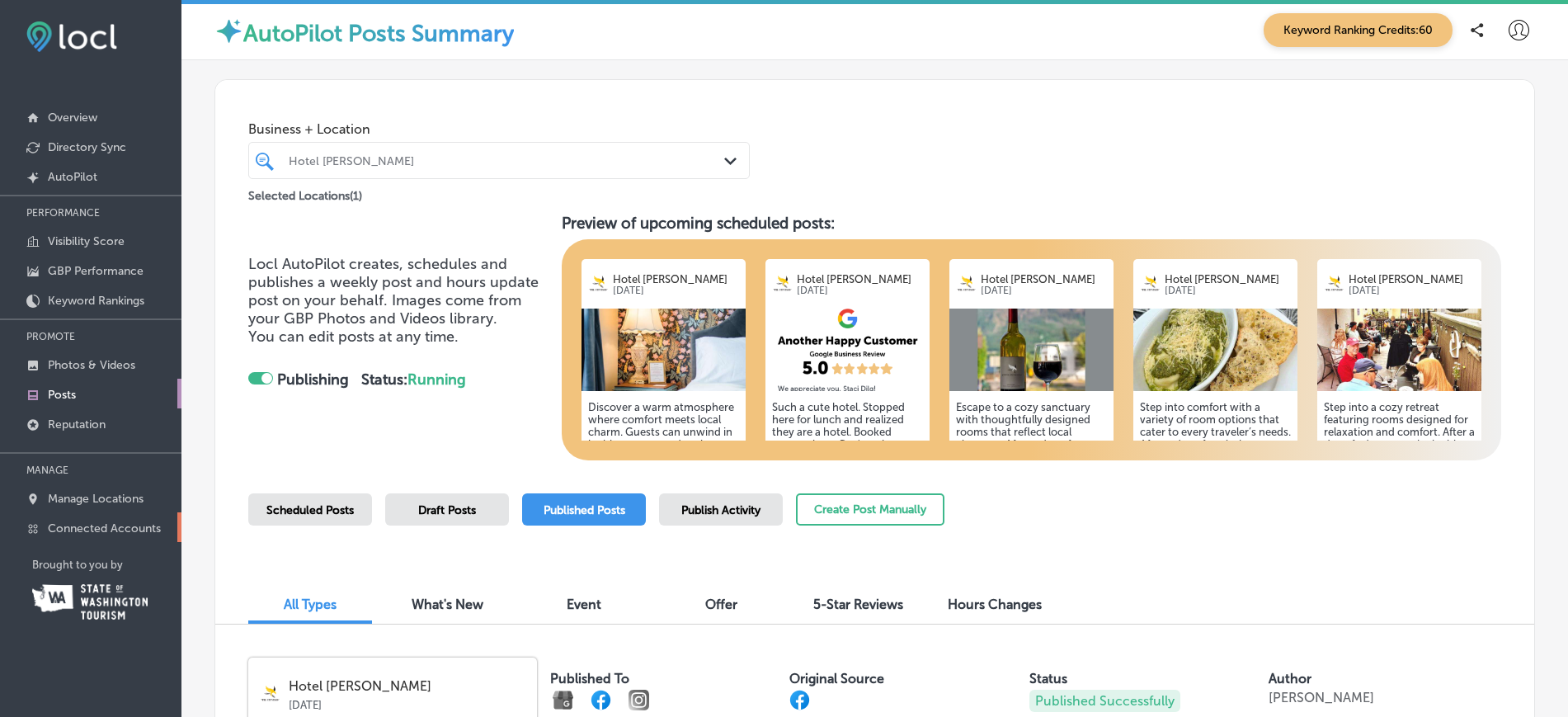
click at [129, 524] on p "Connected Accounts" at bounding box center [105, 528] width 113 height 14
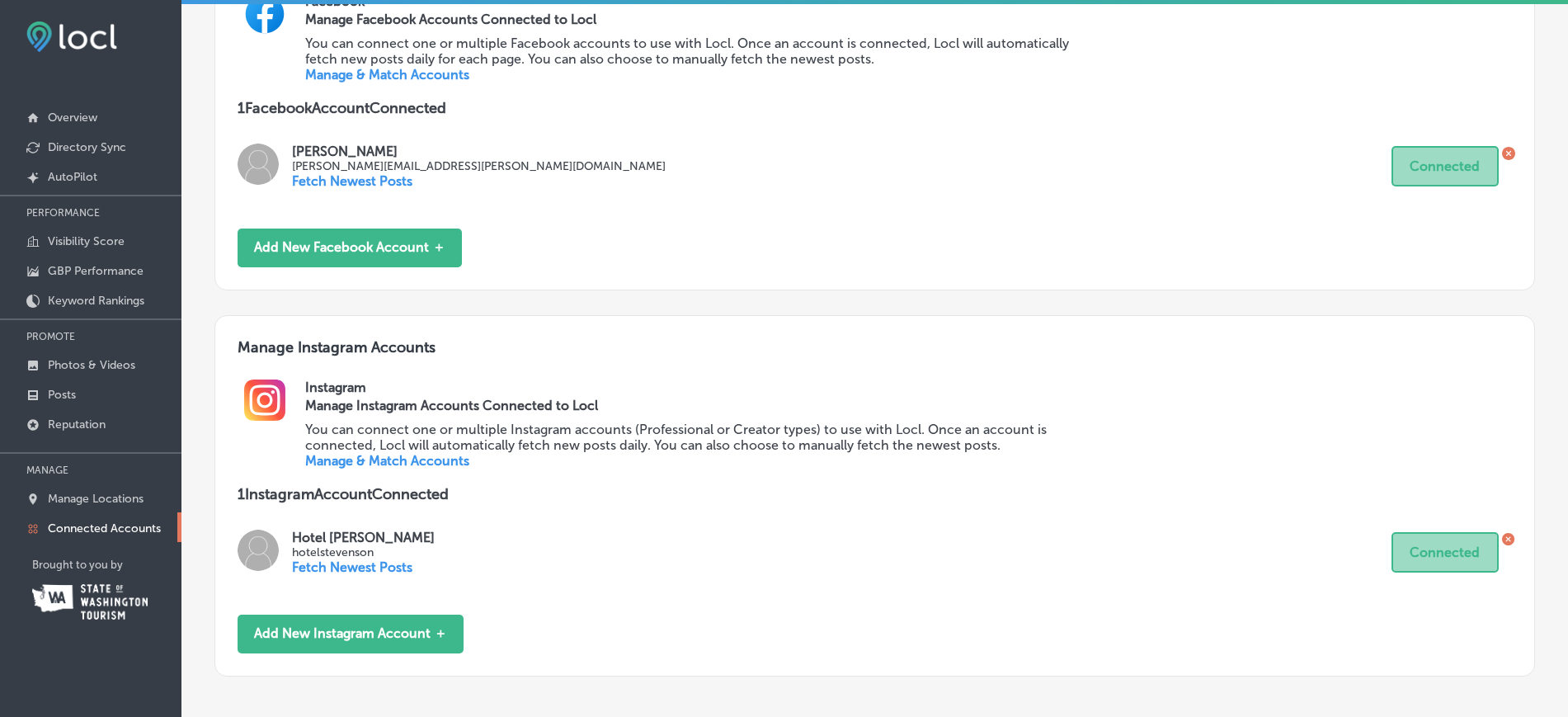
scroll to position [659, 0]
click at [102, 497] on p "Manage Locations" at bounding box center [96, 498] width 96 height 14
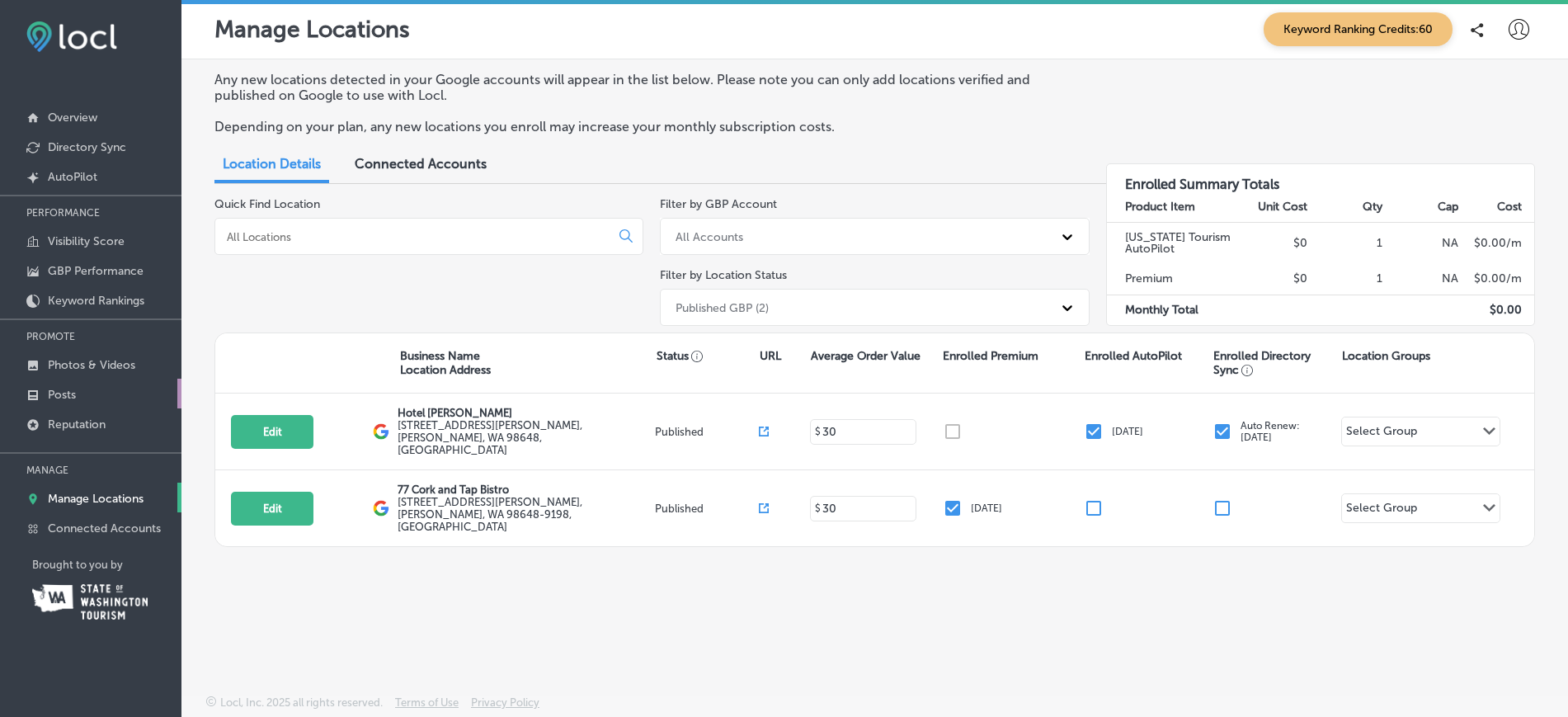
click at [83, 395] on link "Posts" at bounding box center [91, 394] width 182 height 29
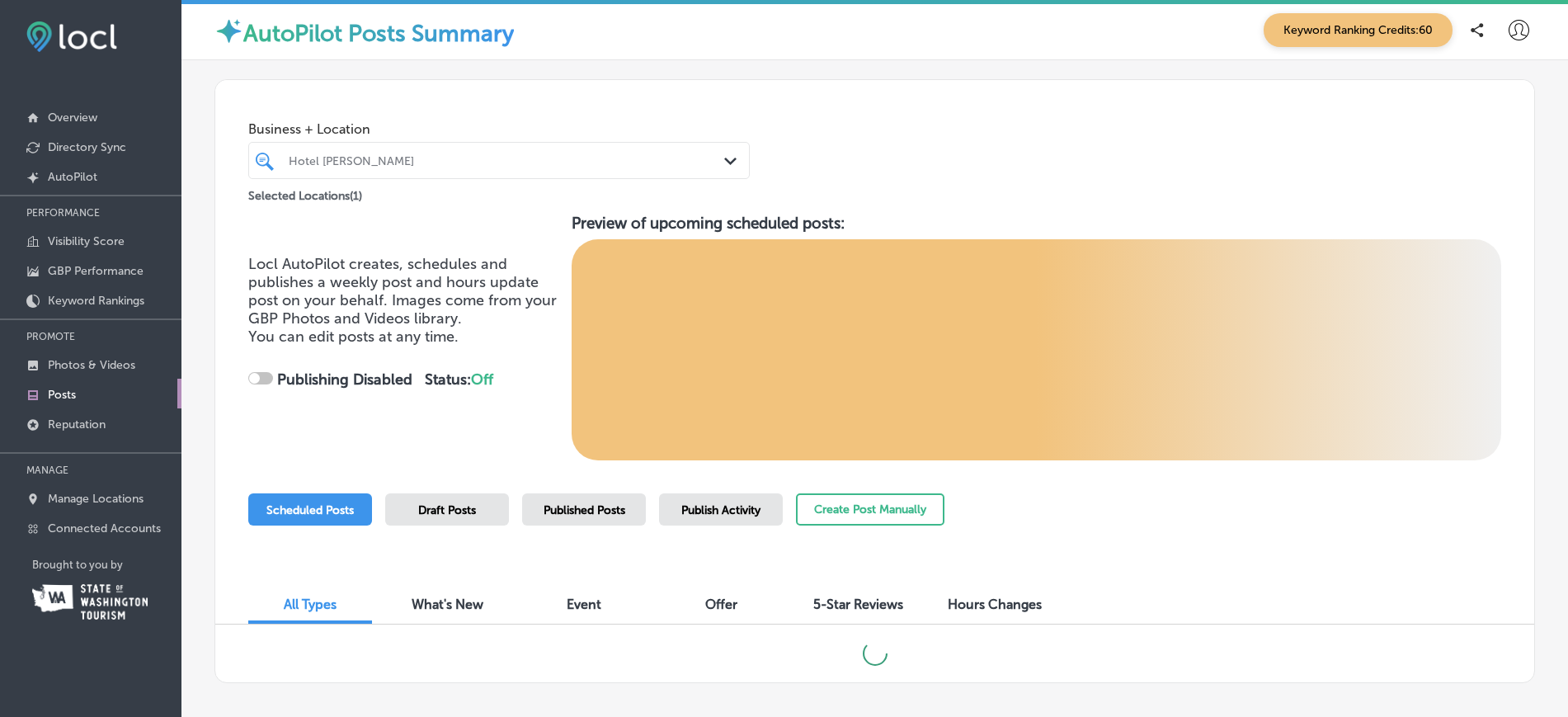
click at [717, 517] on div "Publish Activity" at bounding box center [721, 509] width 124 height 32
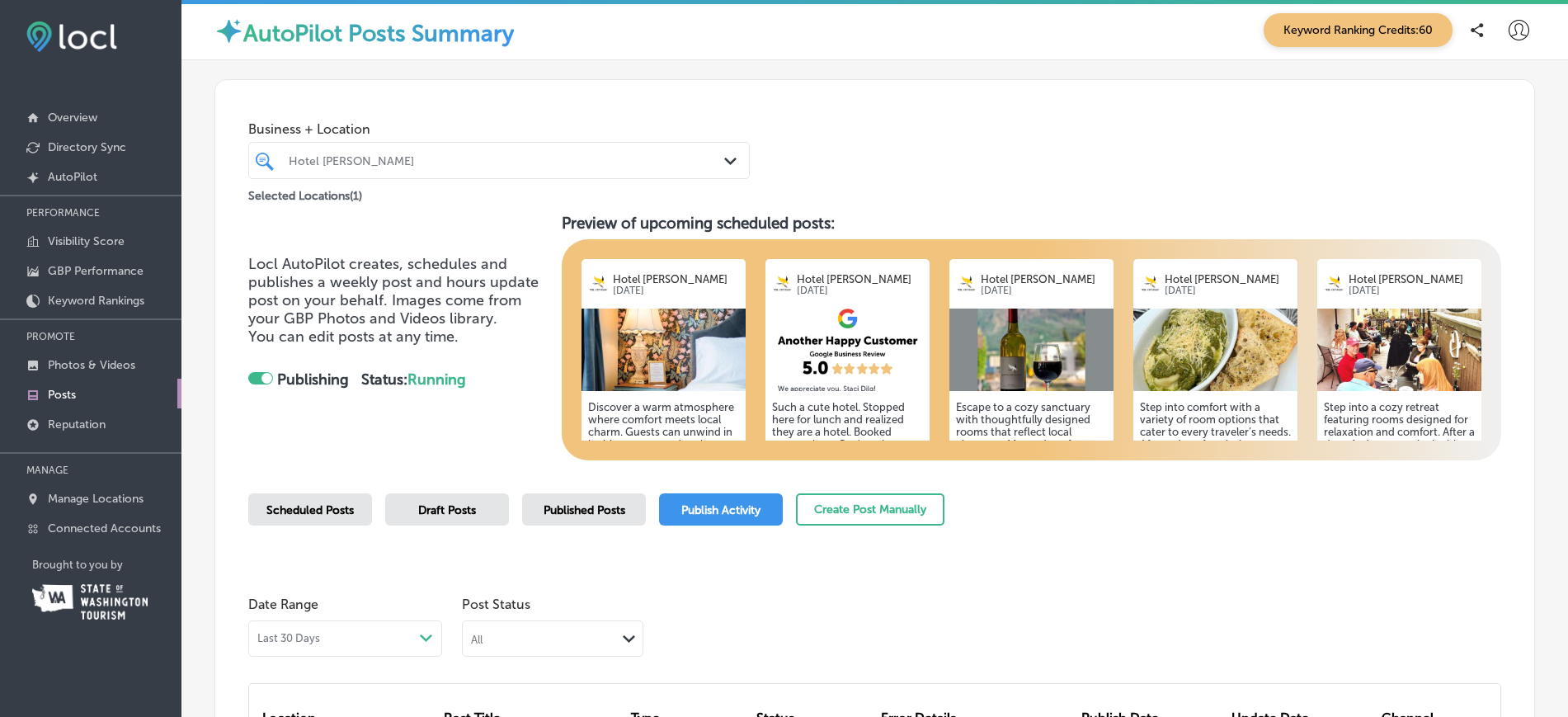
checkbox input "true"
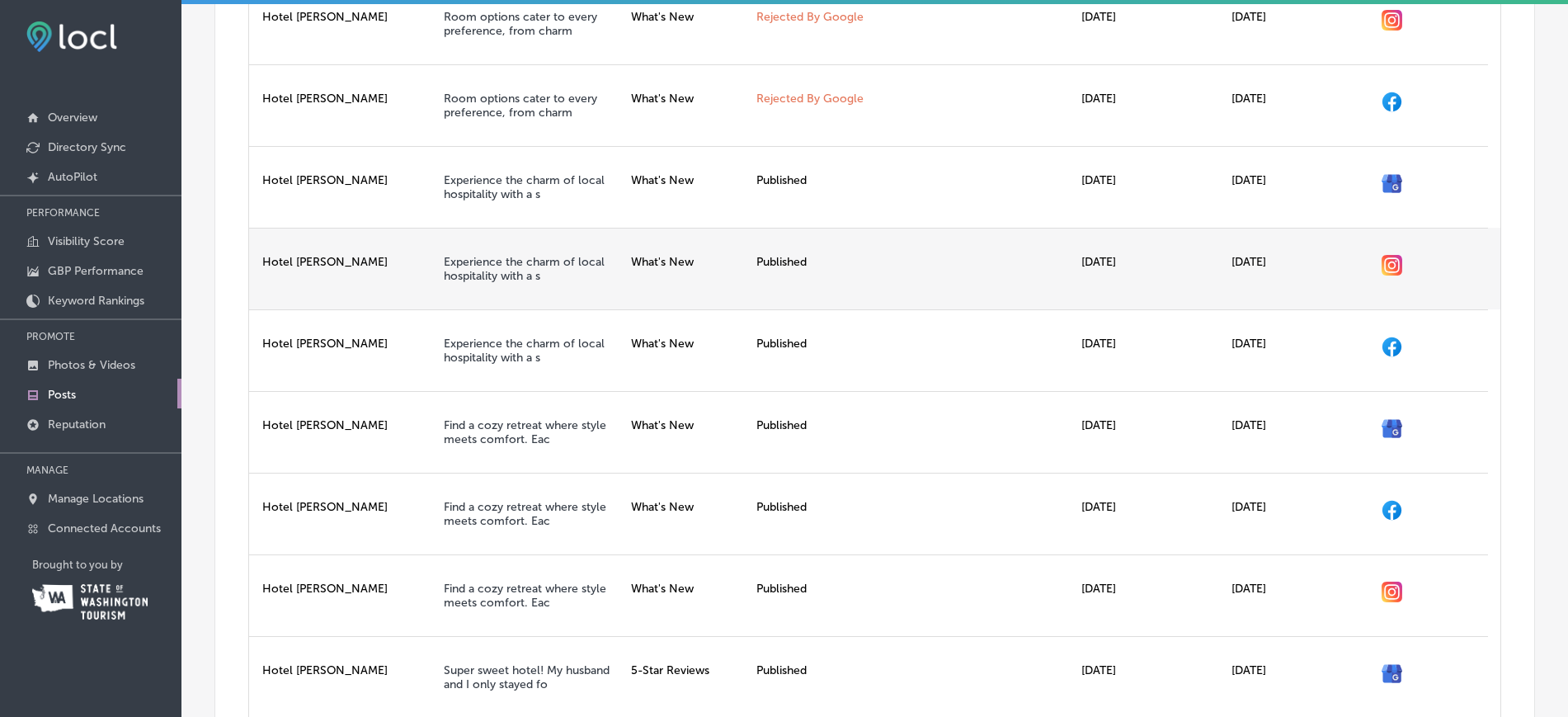
scroll to position [853, 0]
click at [495, 268] on link "Experience the charm of local hospitality with a s" at bounding box center [524, 268] width 161 height 28
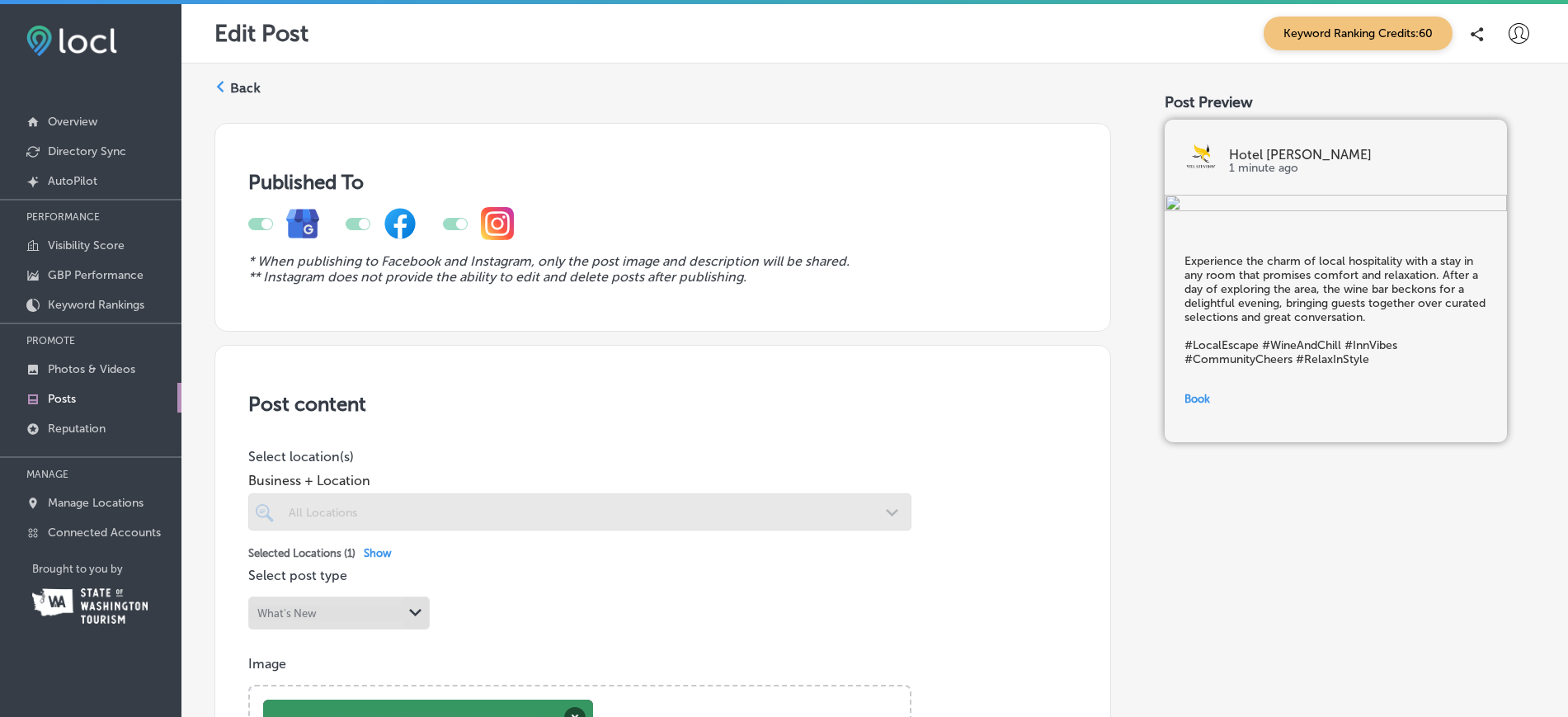
click at [233, 89] on label "Back" at bounding box center [245, 88] width 30 height 19
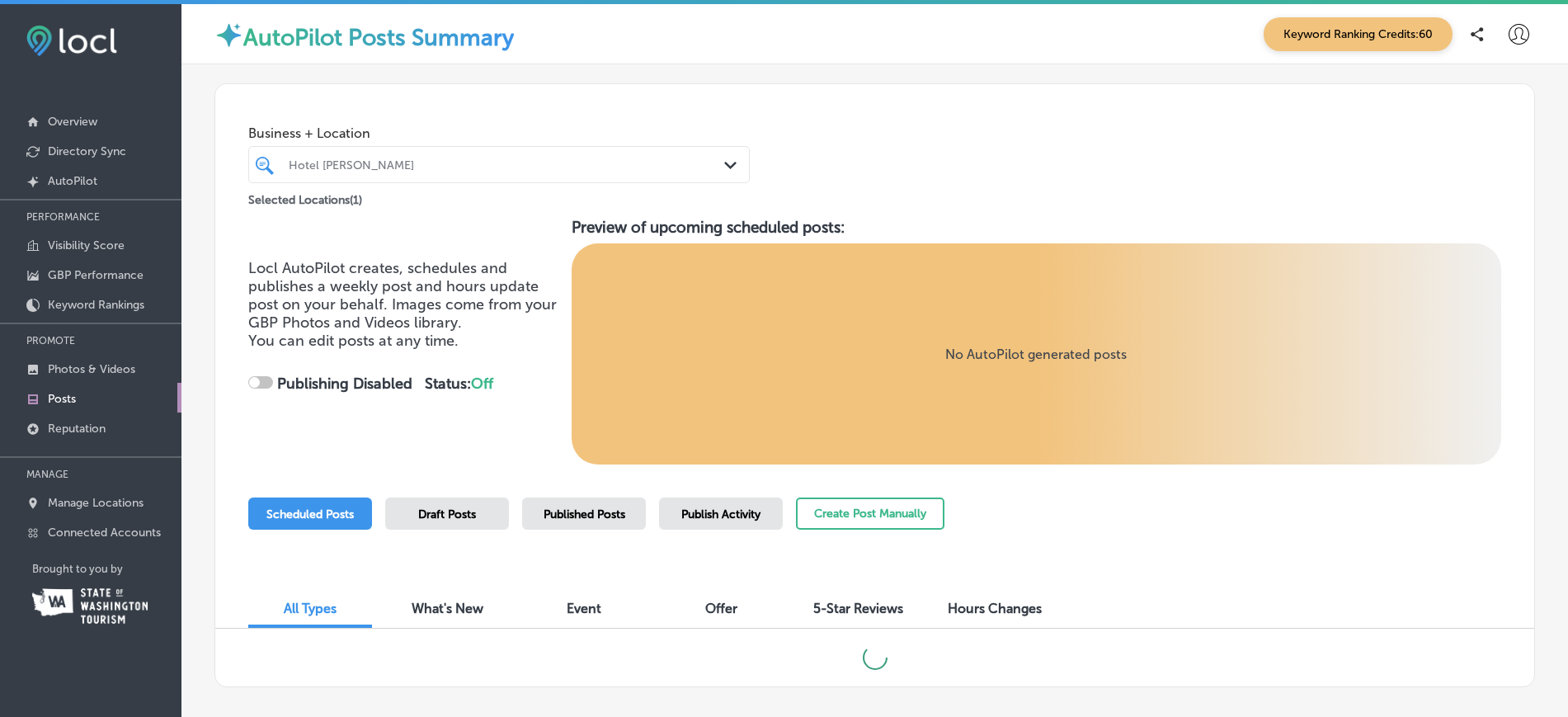
checkbox input "true"
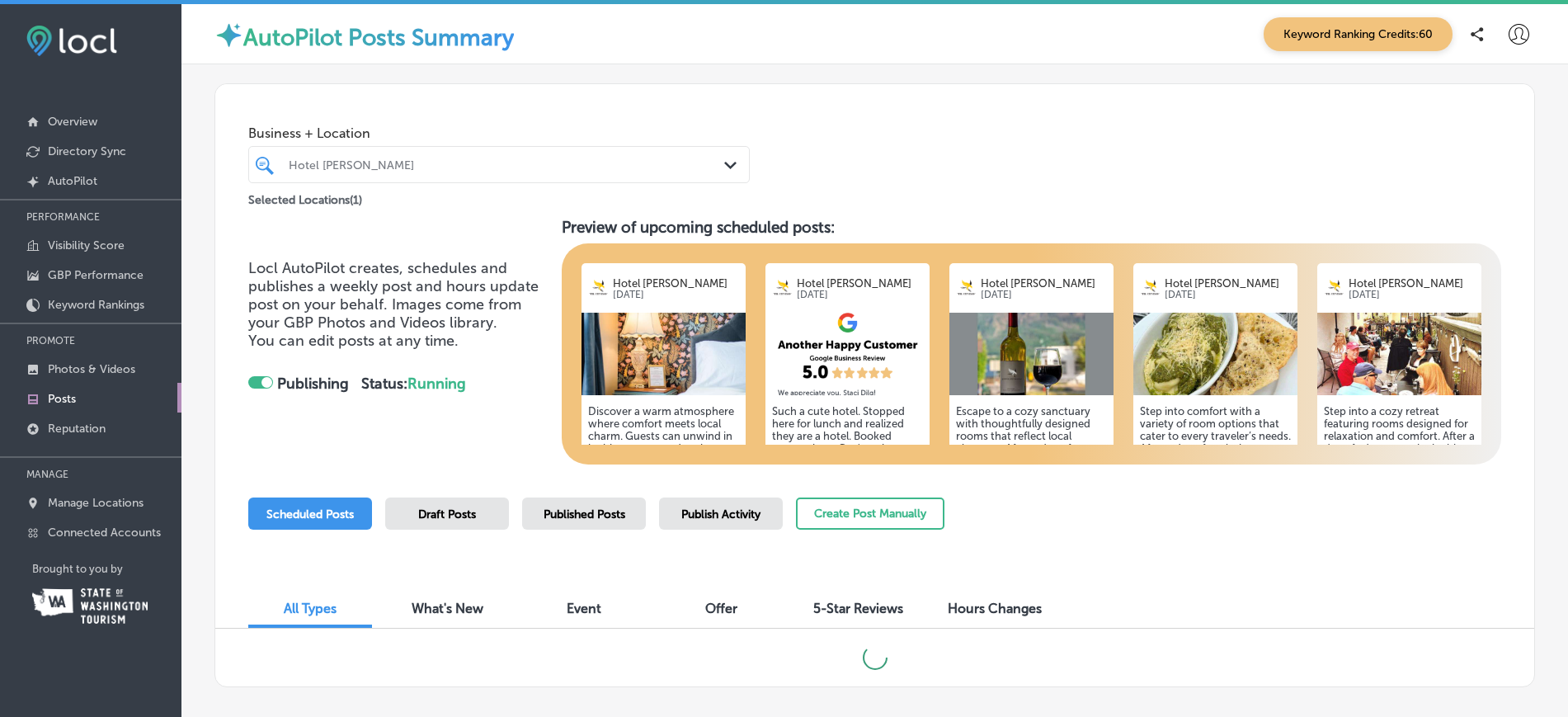
scroll to position [78, 0]
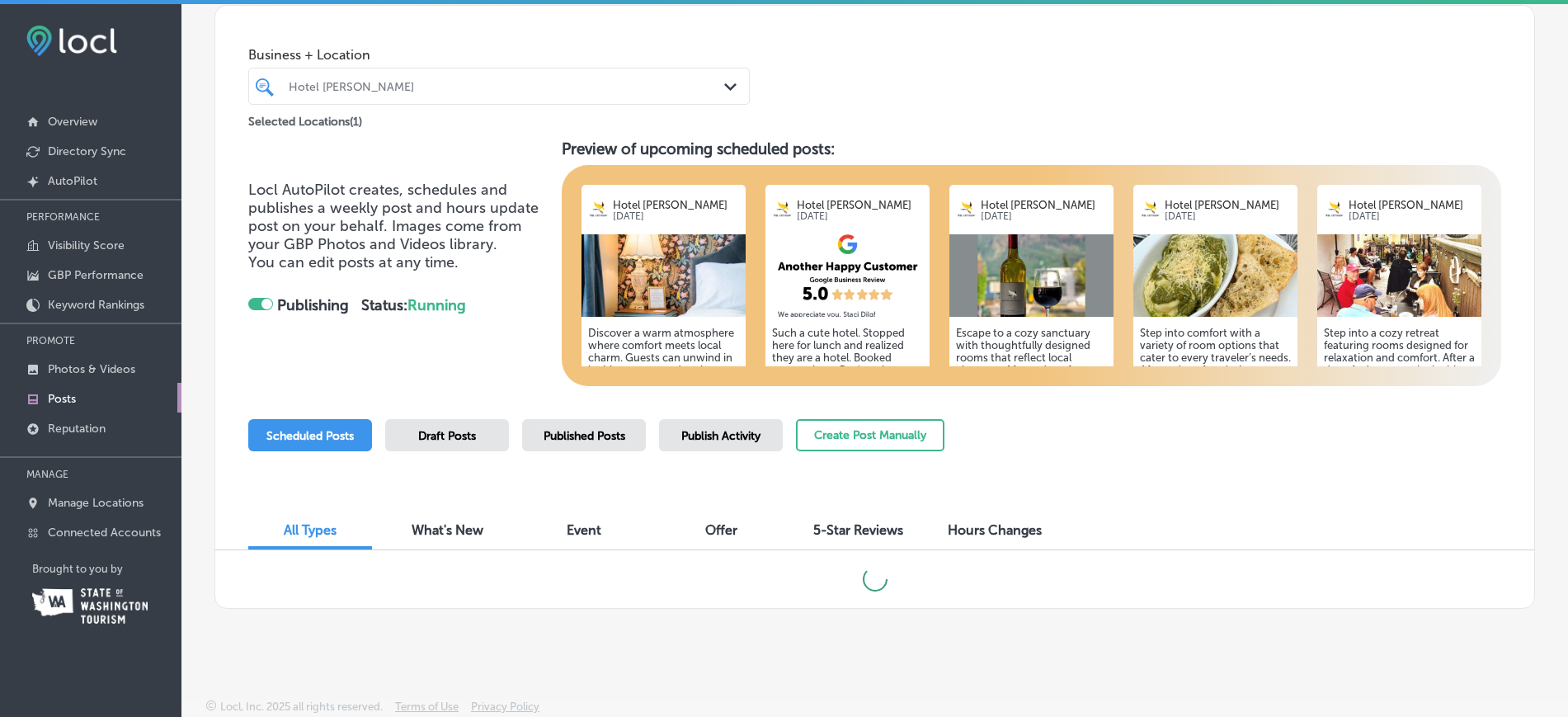
click at [721, 441] on span "Publish Activity" at bounding box center [720, 436] width 79 height 14
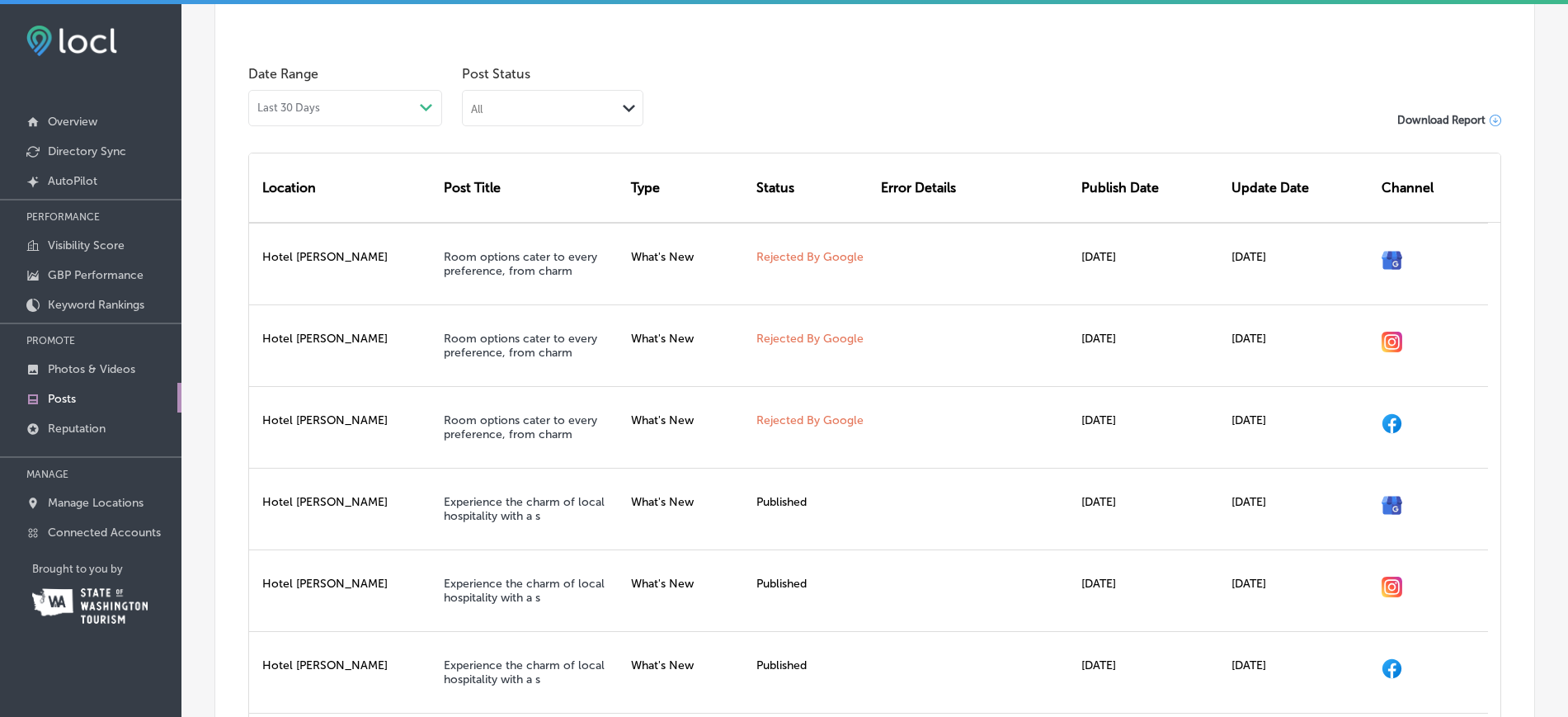
scroll to position [536, 0]
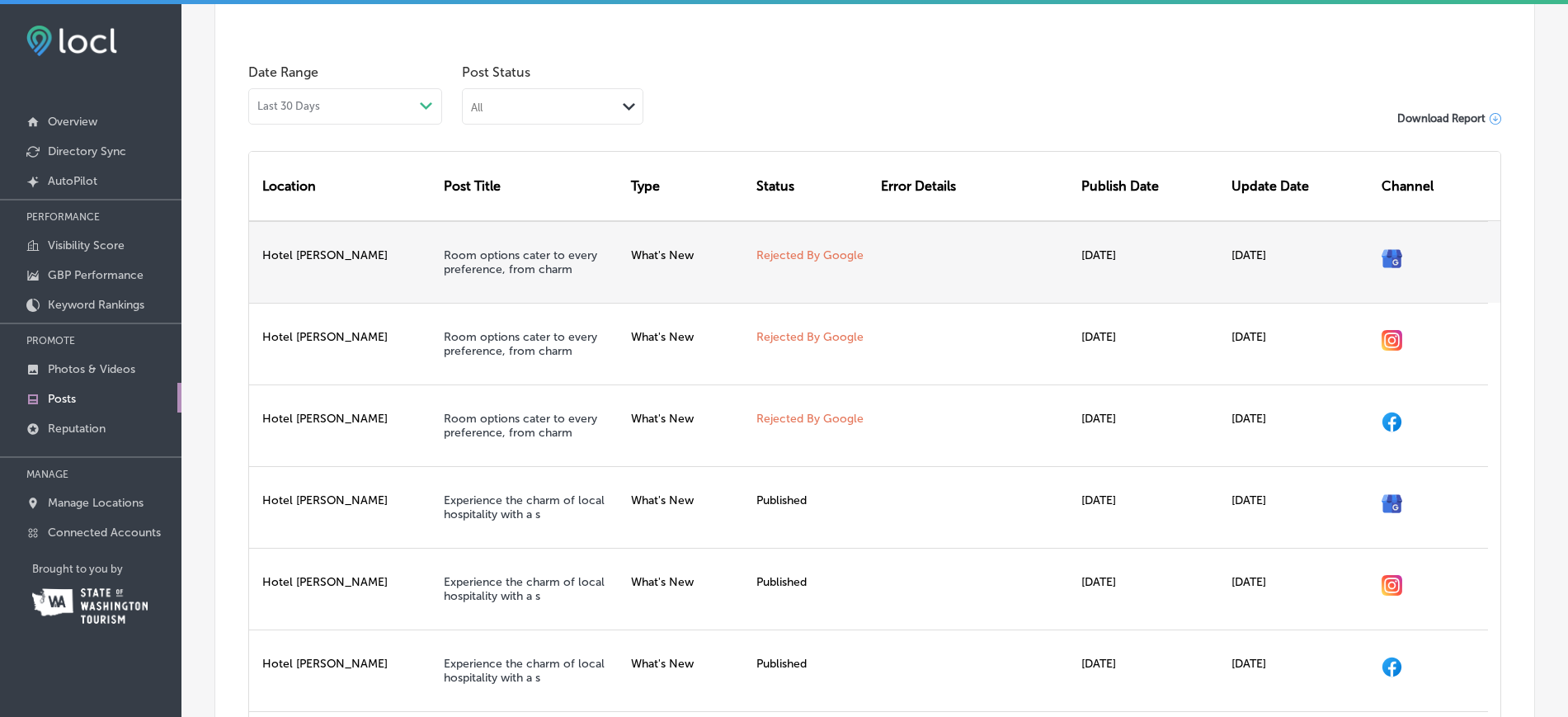
click at [838, 259] on link "Rejected By Google" at bounding box center [810, 255] width 107 height 14
click at [517, 265] on link "Room options cater to every preference, from charm" at bounding box center [520, 262] width 153 height 28
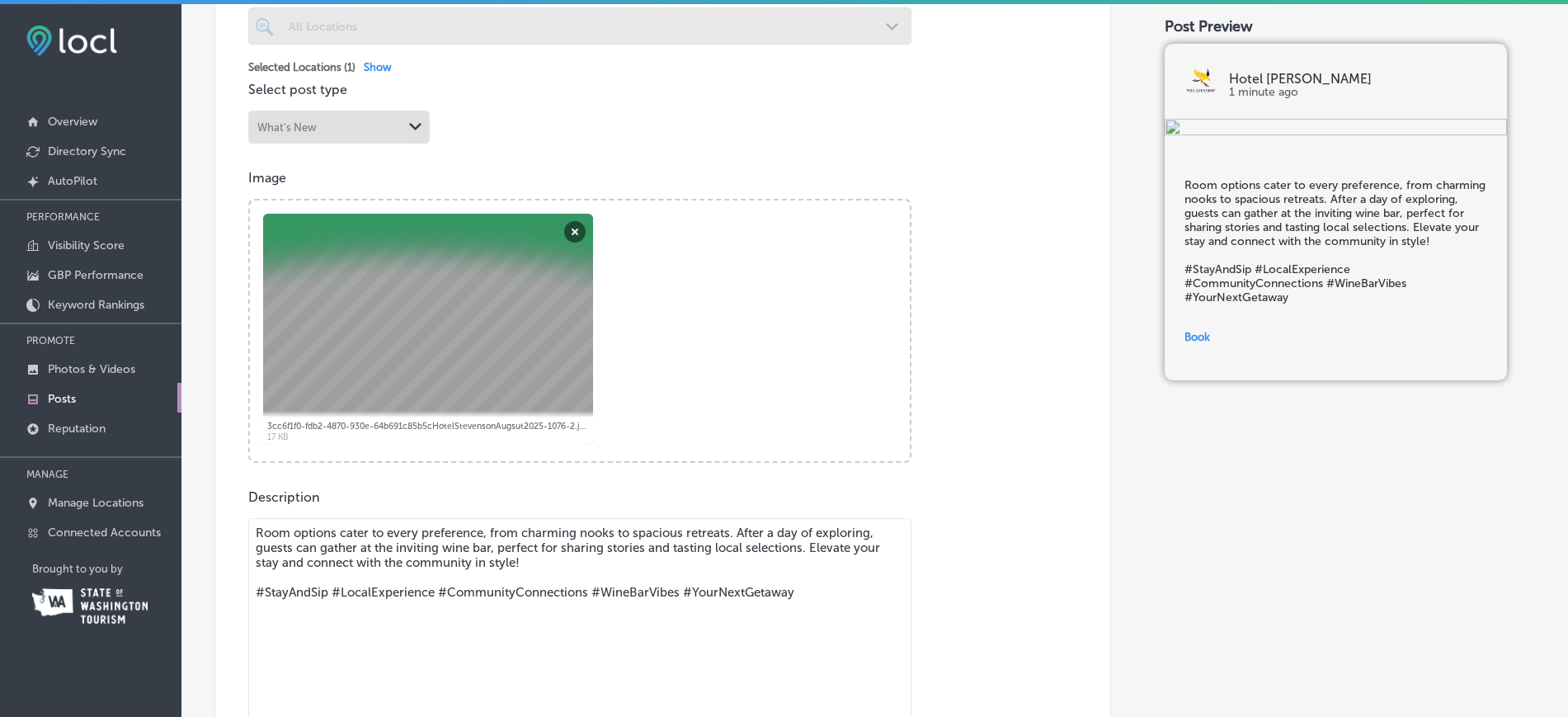
scroll to position [560, 0]
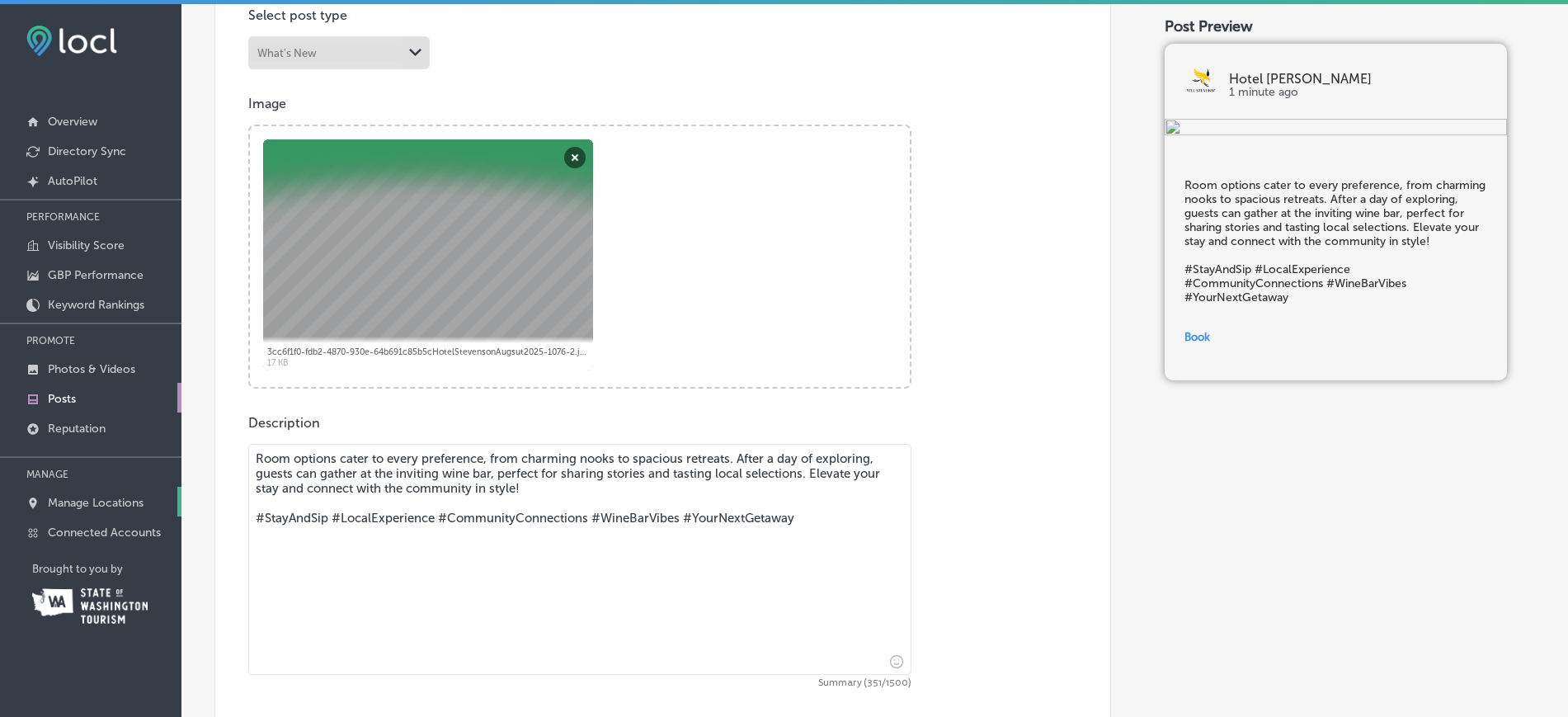
click at [62, 503] on p "Manage Locations" at bounding box center [96, 502] width 96 height 14
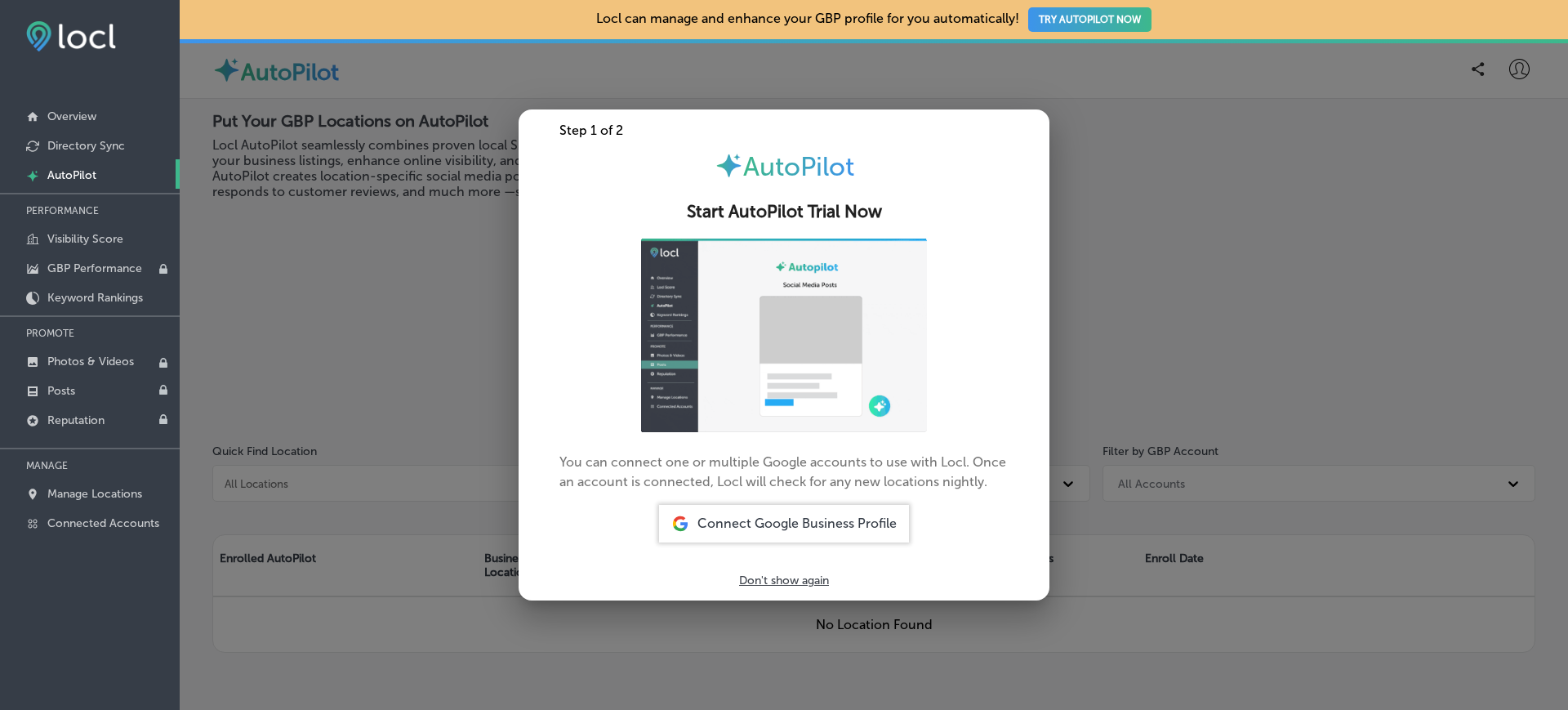
click at [494, 329] on div at bounding box center [784, 355] width 1568 height 710
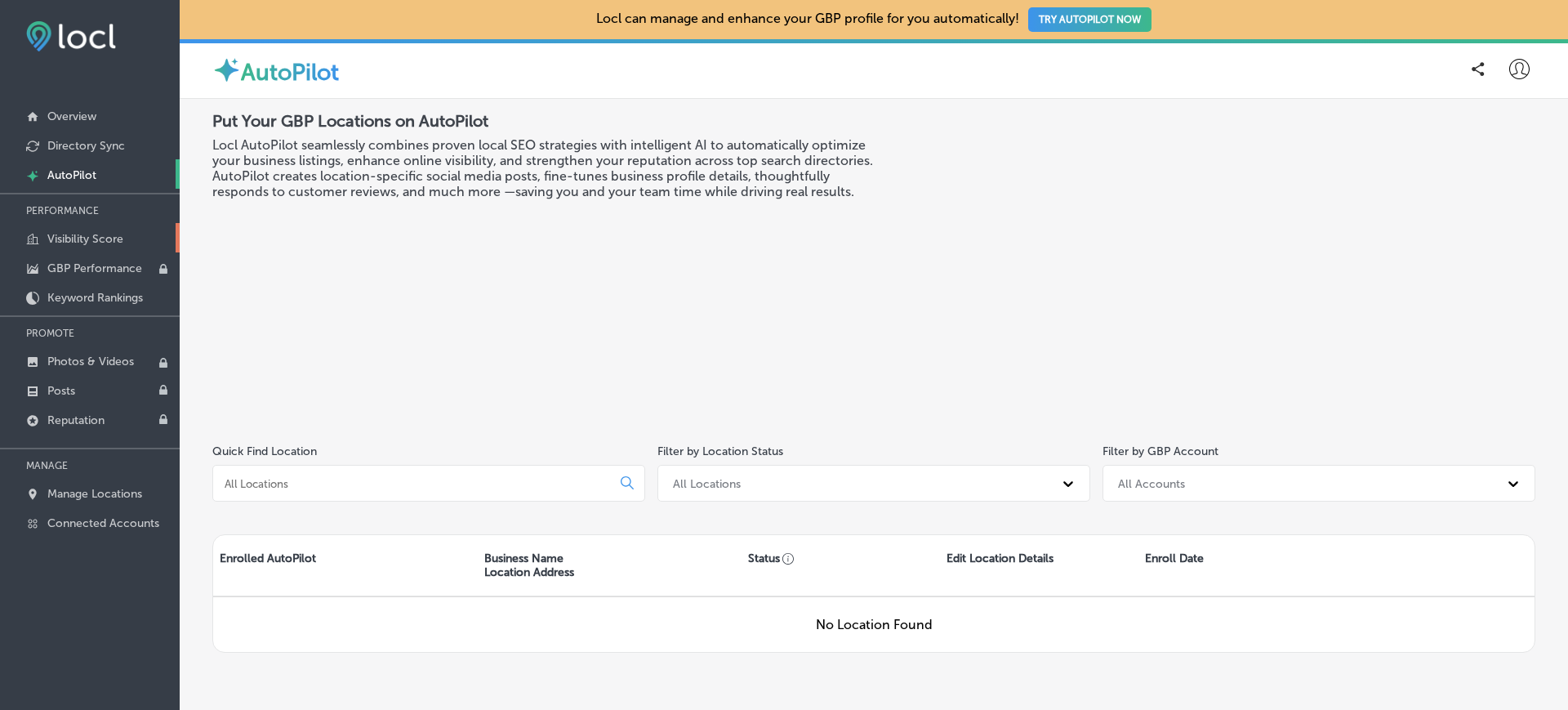
click at [116, 228] on link "Visibility Score" at bounding box center [90, 238] width 180 height 29
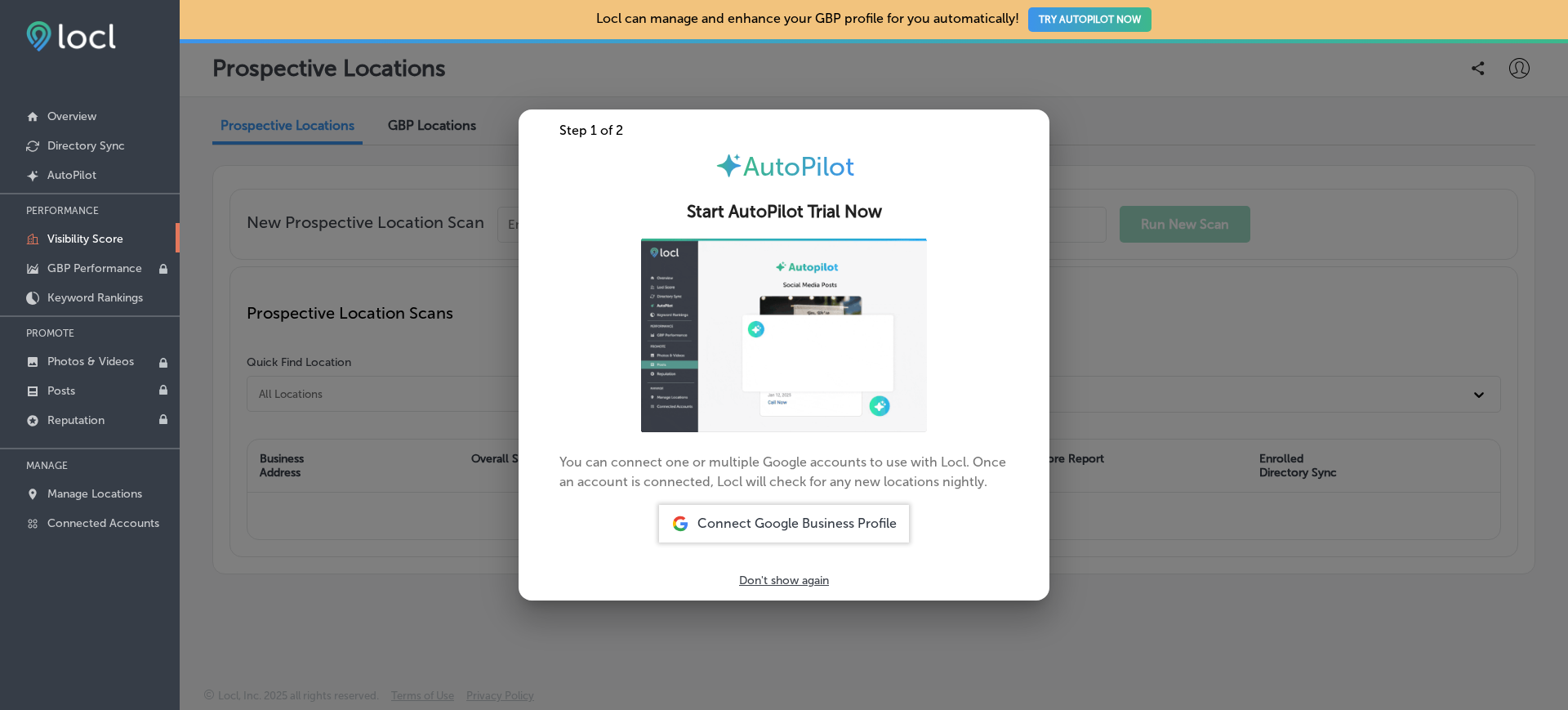
click at [397, 403] on div at bounding box center [784, 355] width 1568 height 710
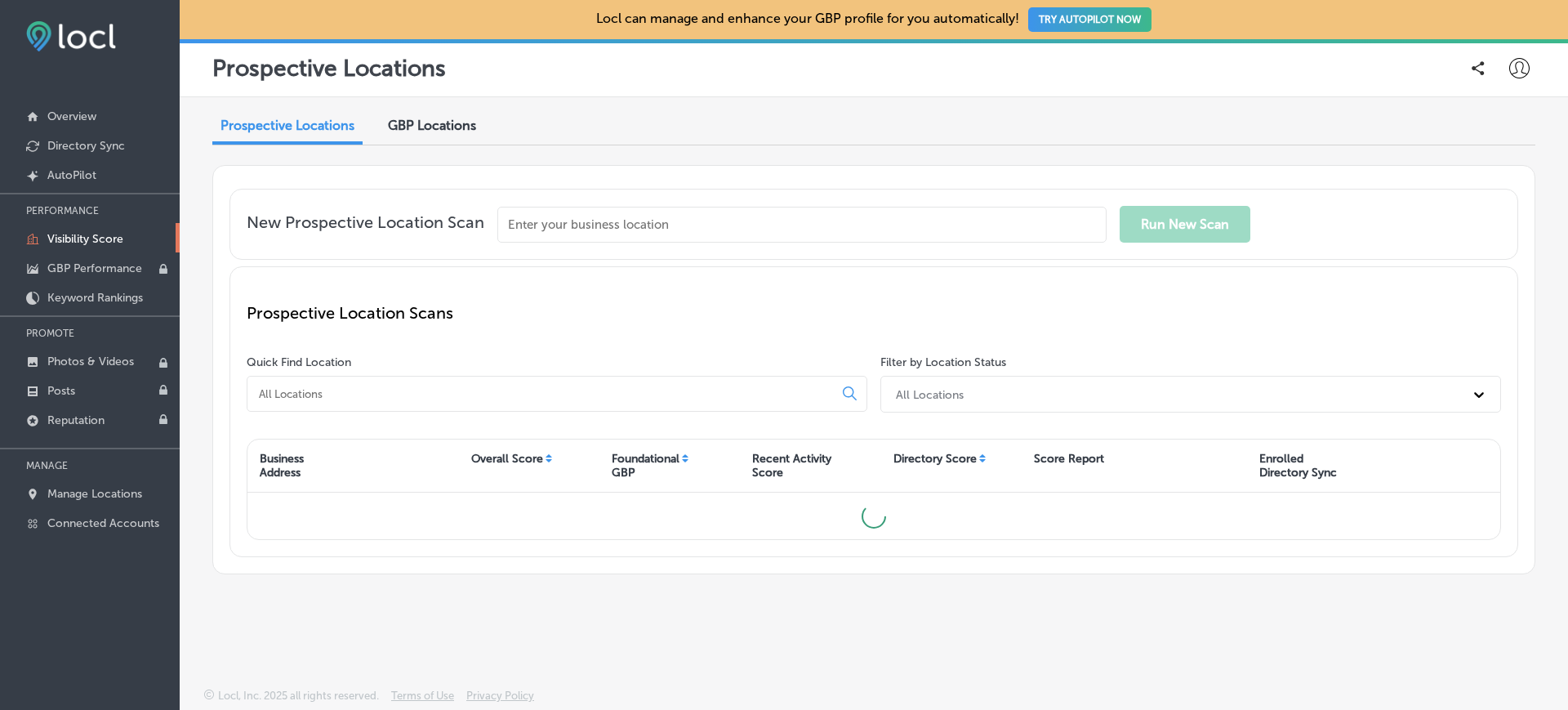
click at [619, 226] on input "text" at bounding box center [802, 224] width 609 height 36
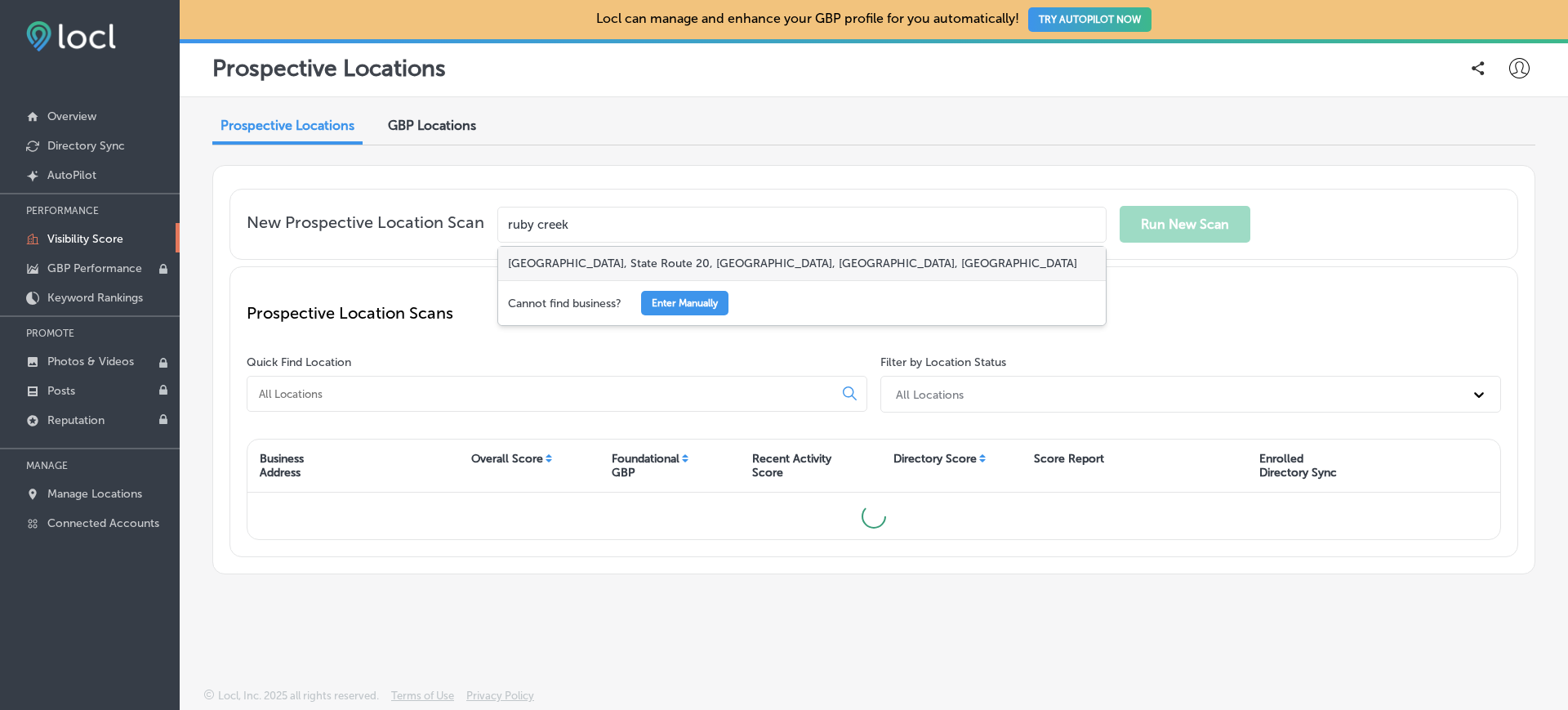
click at [778, 262] on div "[GEOGRAPHIC_DATA], State Route 20, [GEOGRAPHIC_DATA], [GEOGRAPHIC_DATA], [GEOGR…" at bounding box center [802, 263] width 607 height 34
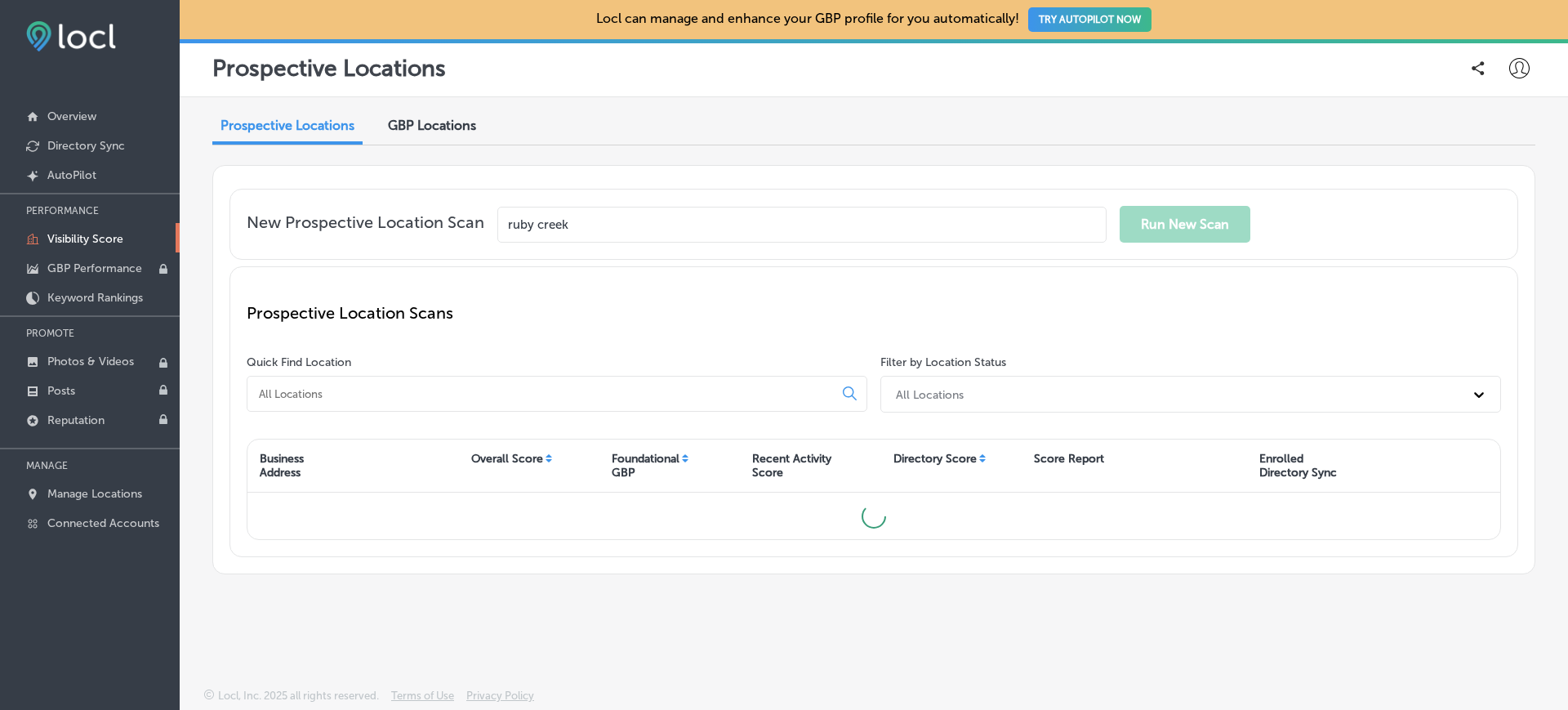
type input "[GEOGRAPHIC_DATA], State Route 20, [GEOGRAPHIC_DATA], [GEOGRAPHIC_DATA], [GEOGR…"
click at [1184, 215] on button "Run New Scan" at bounding box center [1185, 224] width 131 height 37
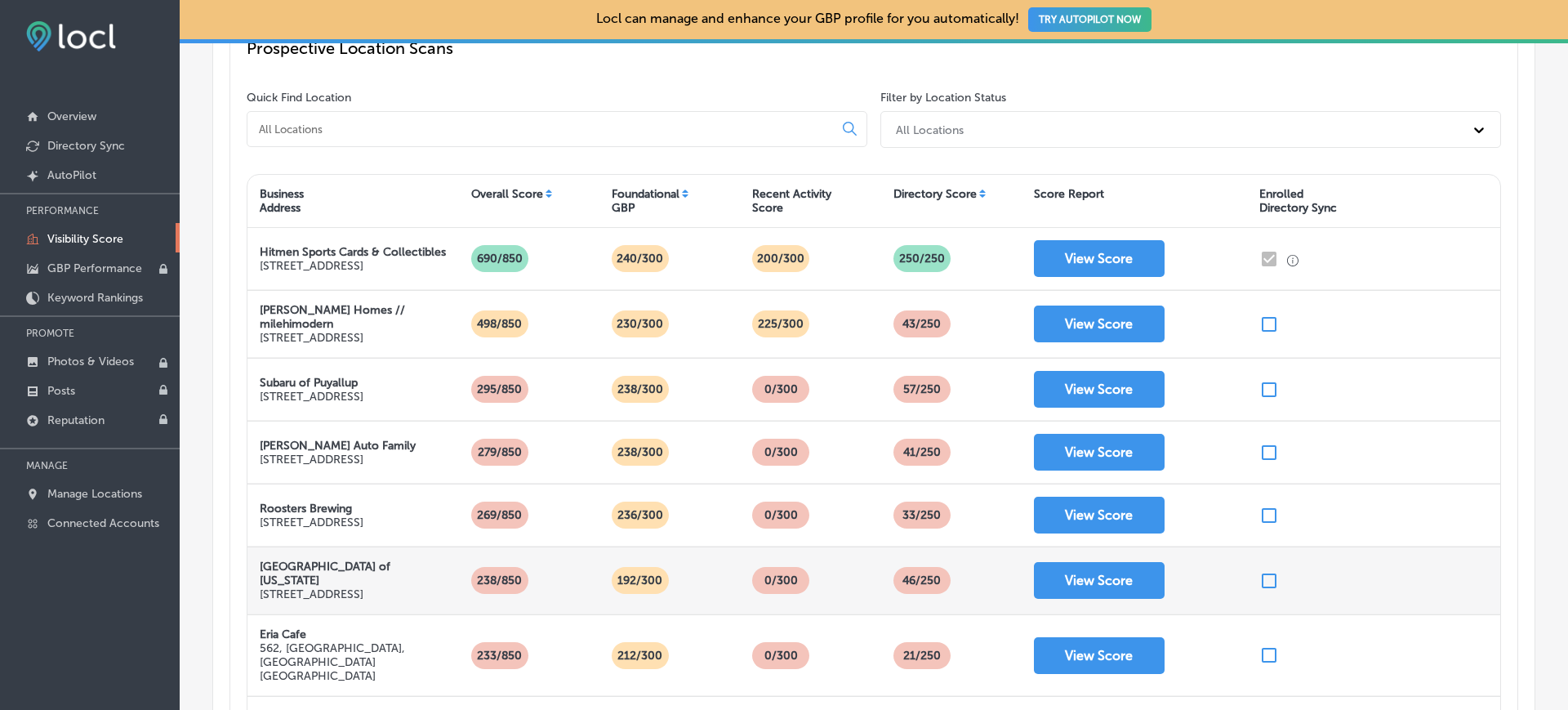
scroll to position [269, 0]
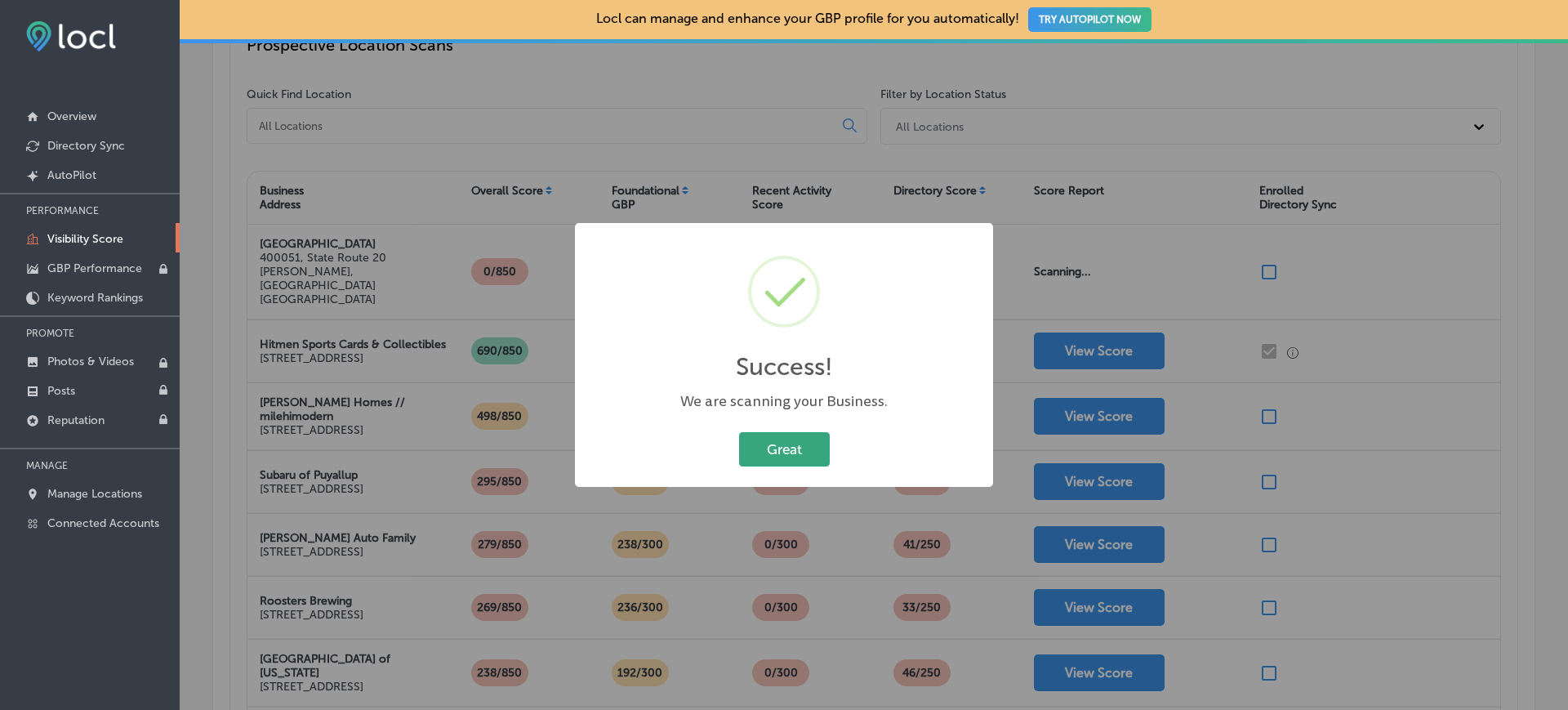
click at [780, 445] on button "Great" at bounding box center [784, 449] width 91 height 34
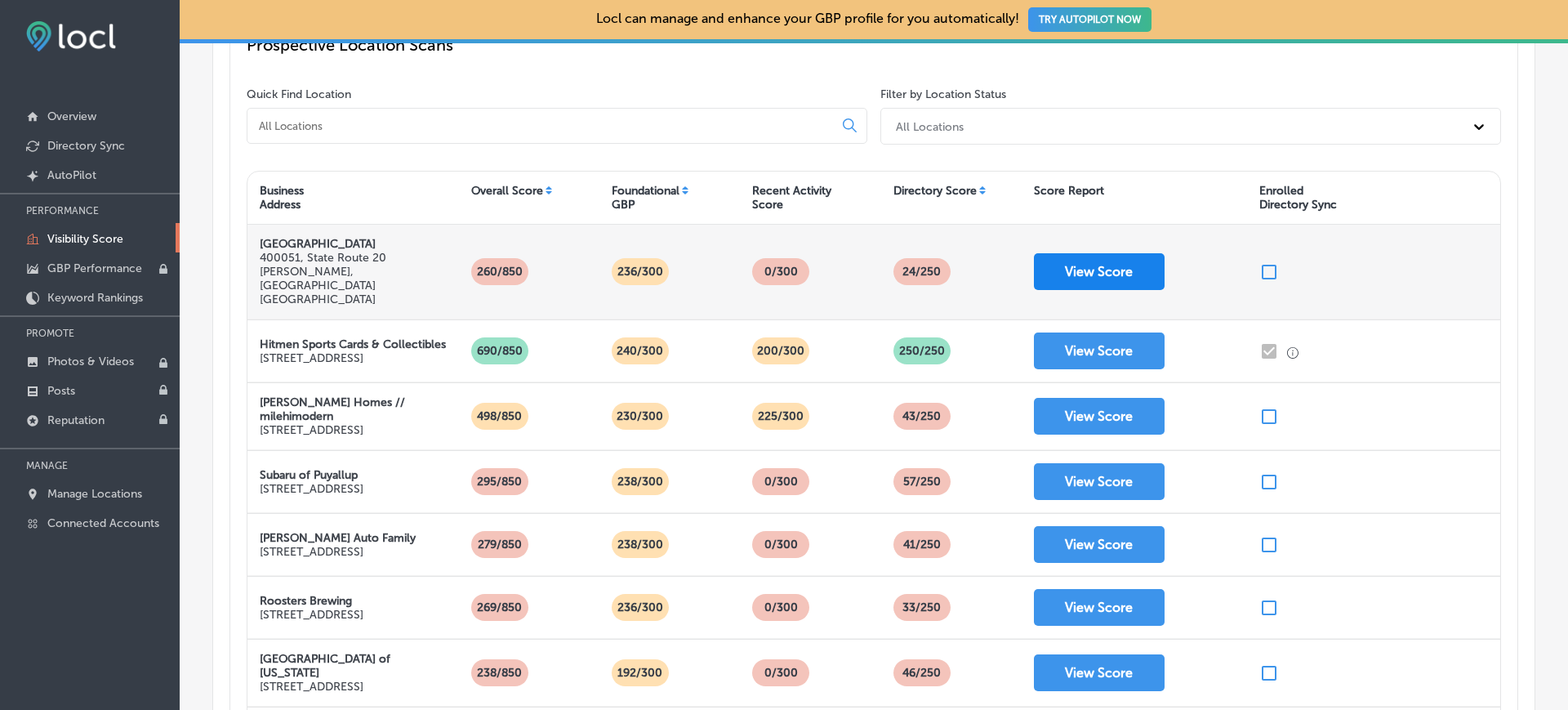
click at [1053, 260] on button "View Score" at bounding box center [1099, 272] width 131 height 37
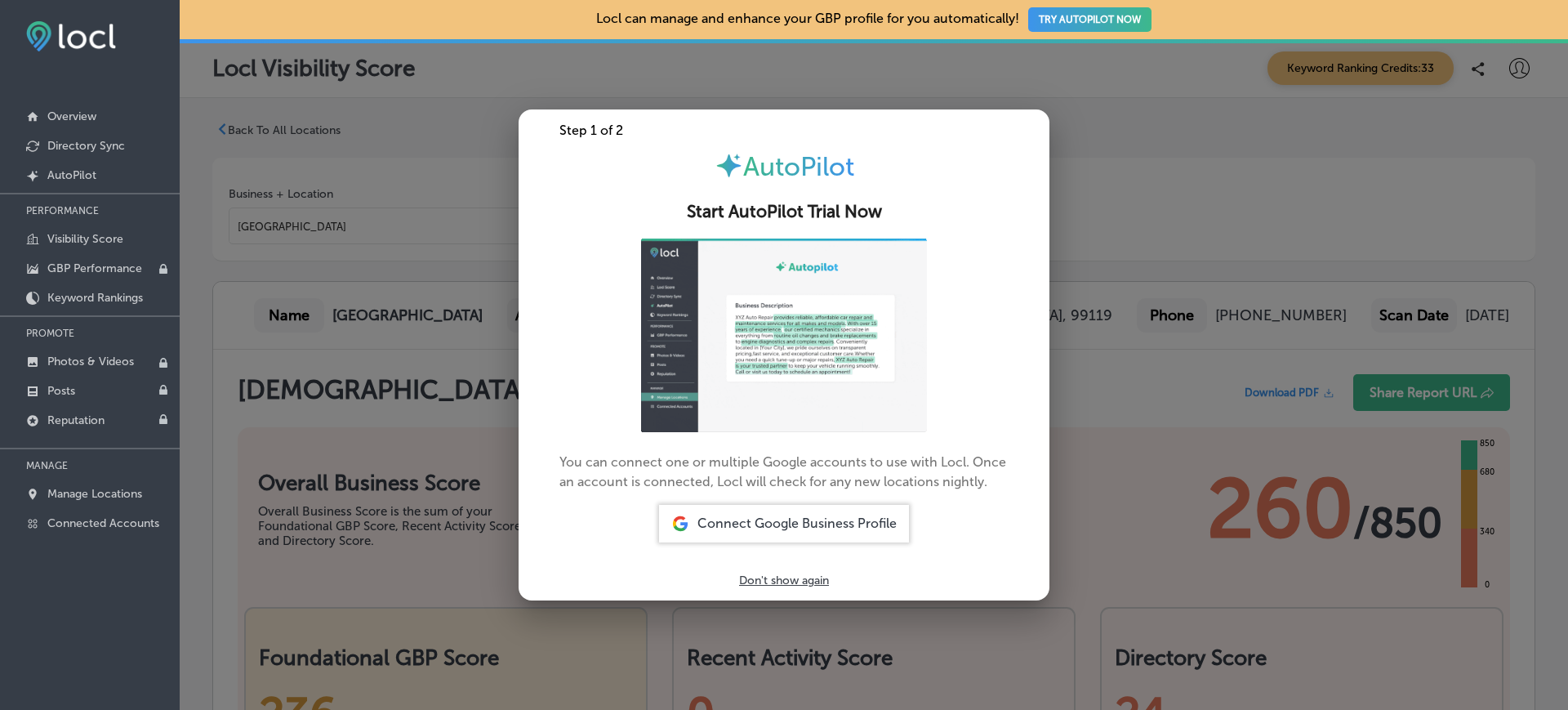
click at [430, 222] on div at bounding box center [784, 355] width 1568 height 710
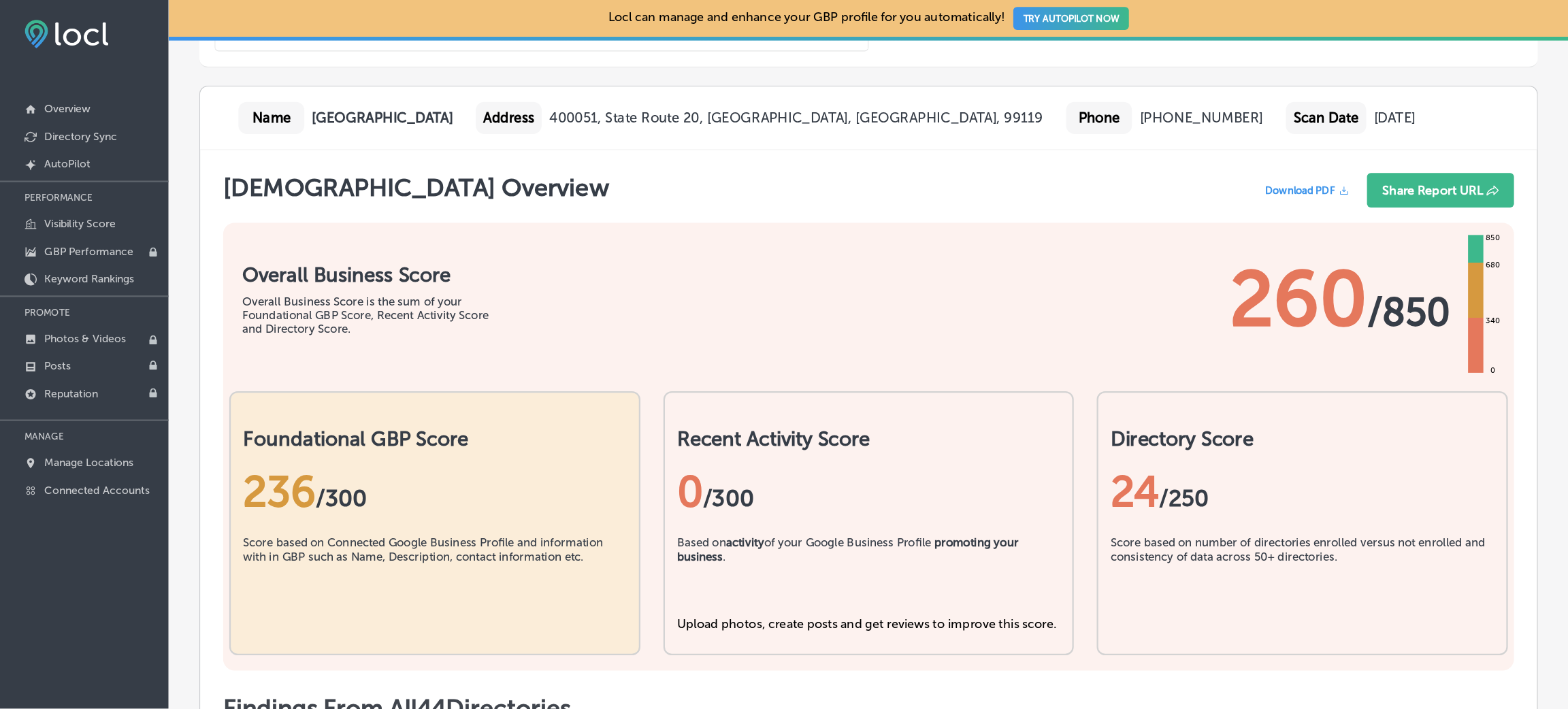
scroll to position [158, 0]
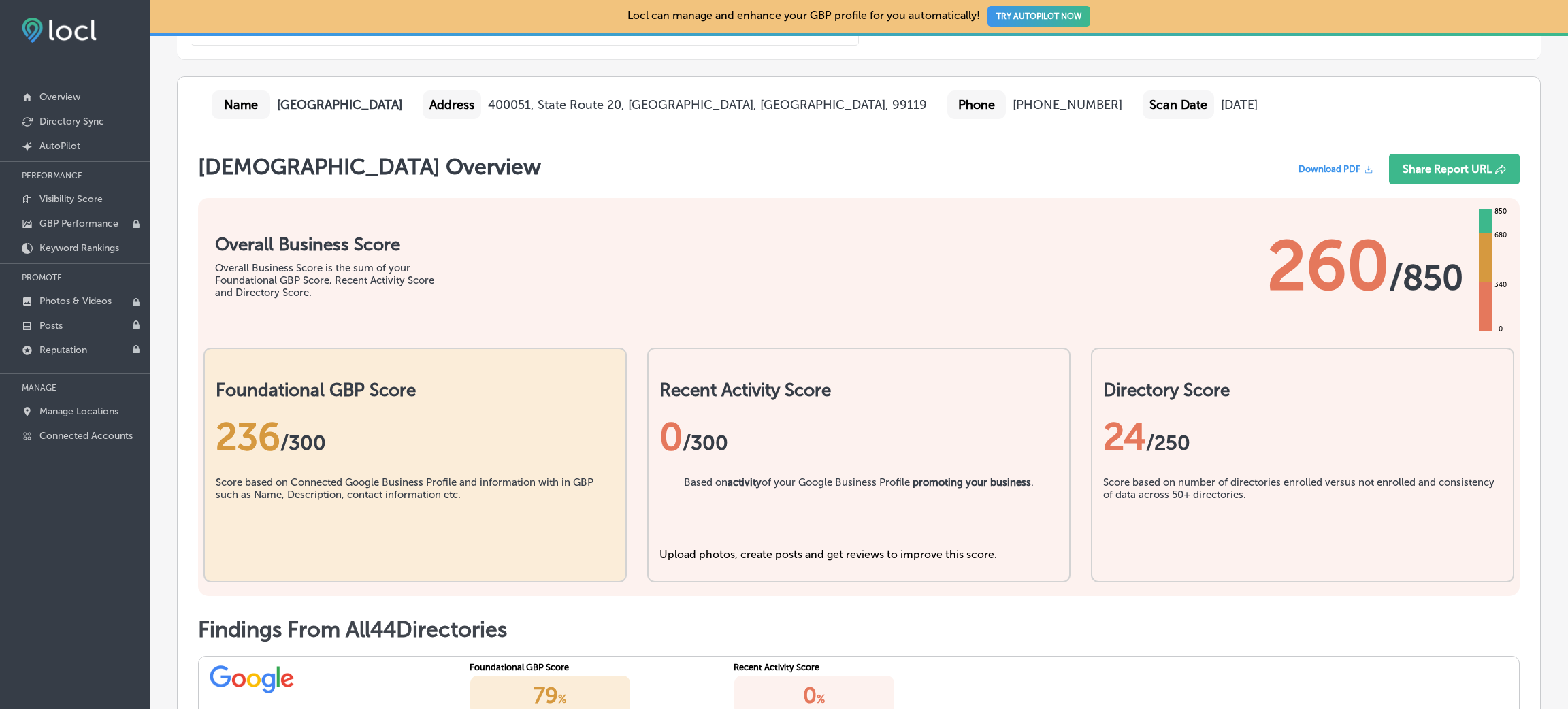
drag, startPoint x: 1291, startPoint y: 4, endPoint x: 1052, endPoint y: 167, distance: 289.3
click at [1052, 167] on div "[DEMOGRAPHIC_DATA] Overview Download PDF Share Report URL" at bounding box center [859, 172] width 1321 height 37
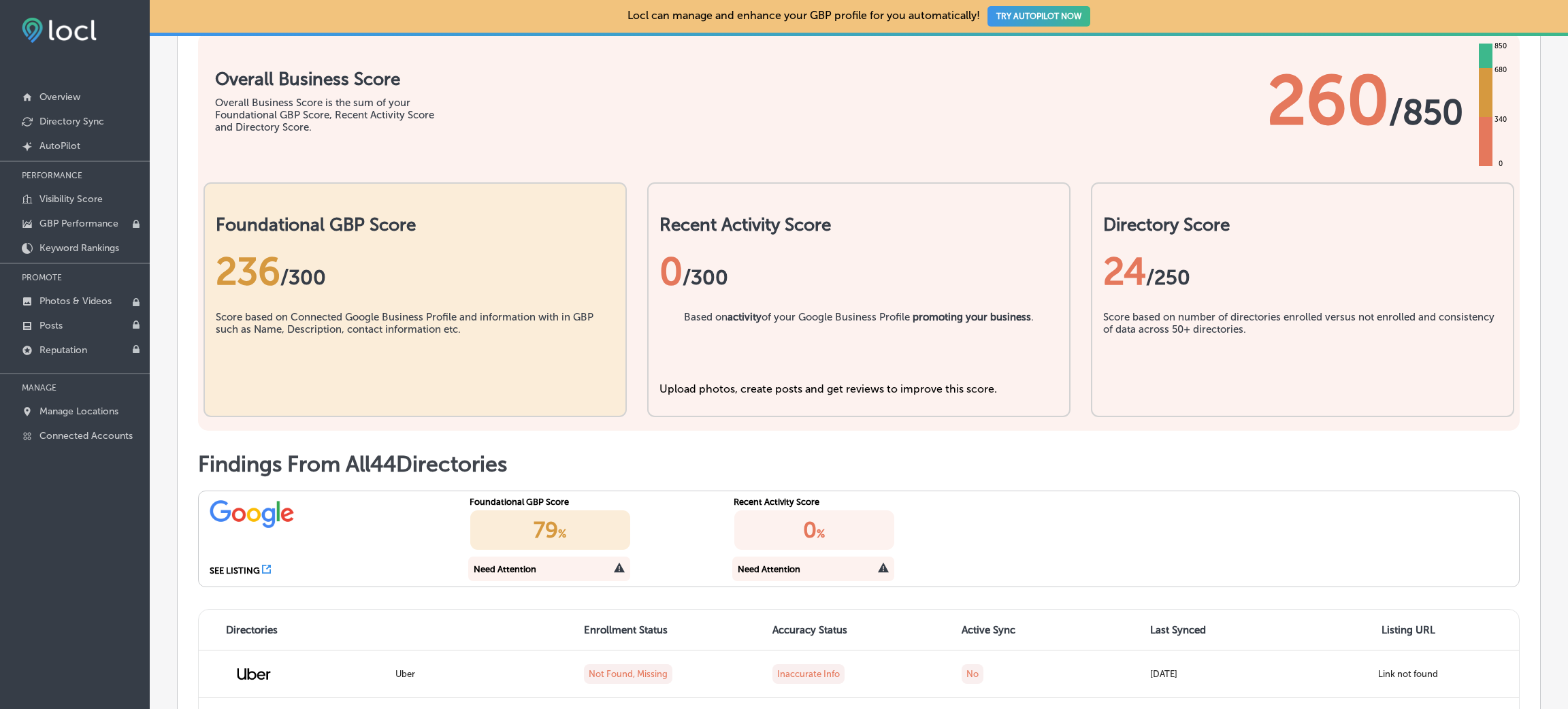
scroll to position [321, 0]
